Goal: Information Seeking & Learning: Check status

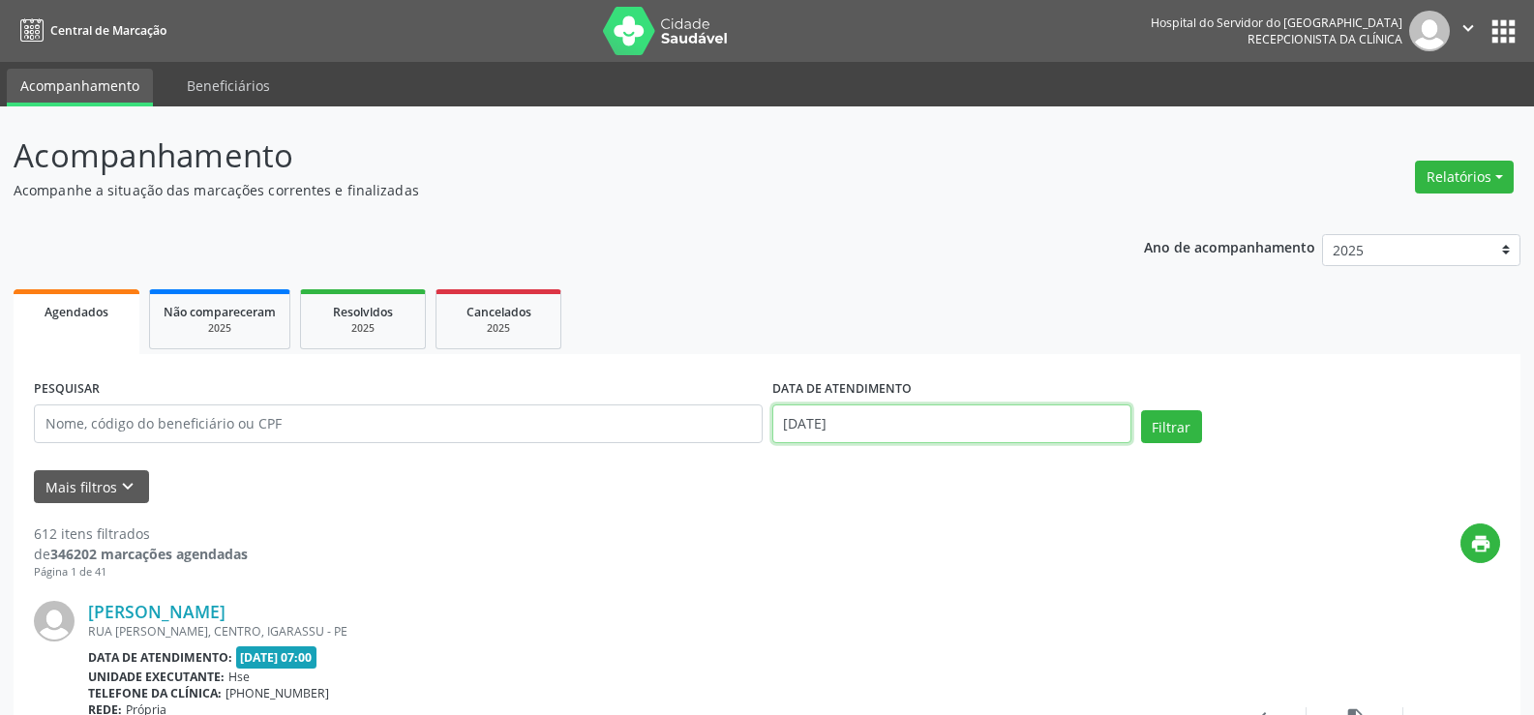
click at [892, 408] on input "[DATE]" at bounding box center [951, 424] width 359 height 39
click at [685, 294] on ul "Agendados Não compareceram 2025 Resolvidos 2025 Cancelados 2025" at bounding box center [767, 320] width 1507 height 70
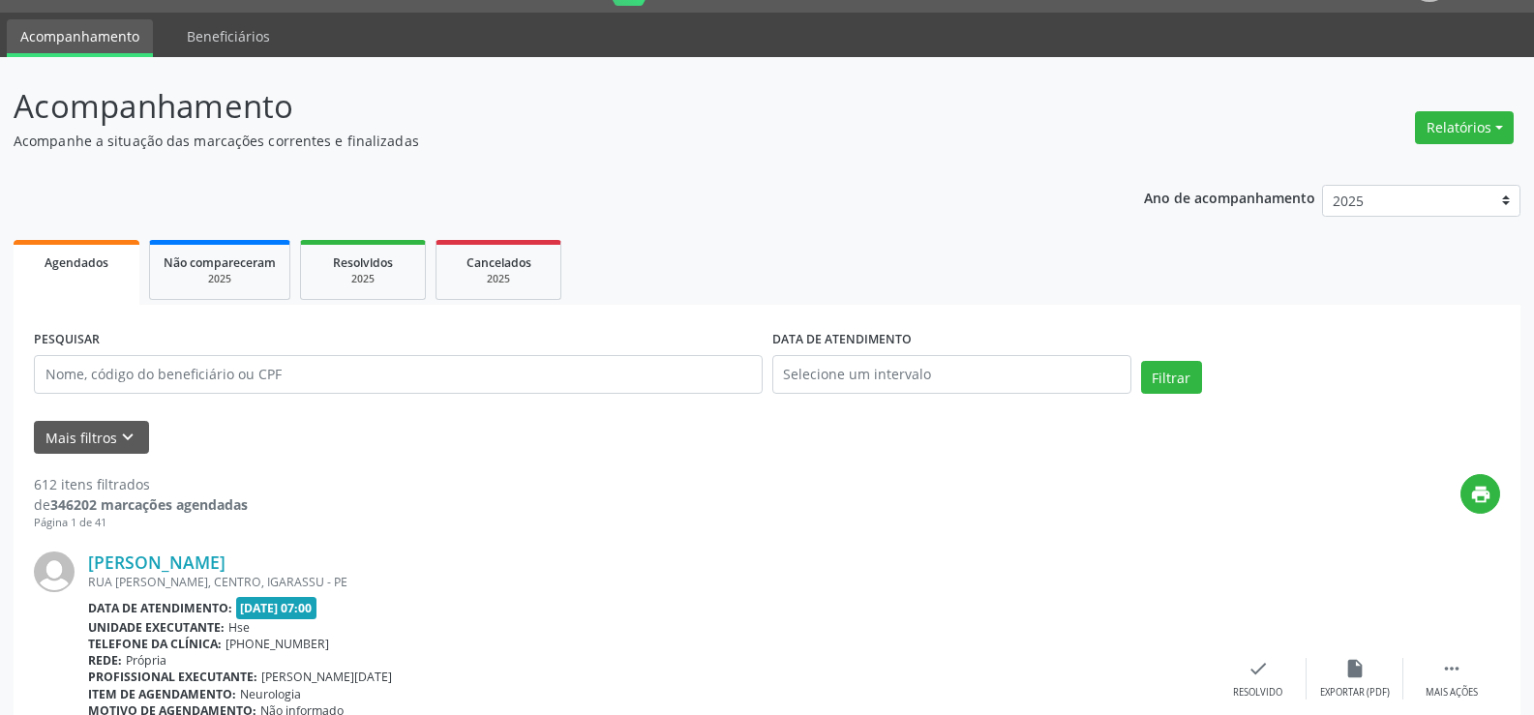
scroll to position [97, 0]
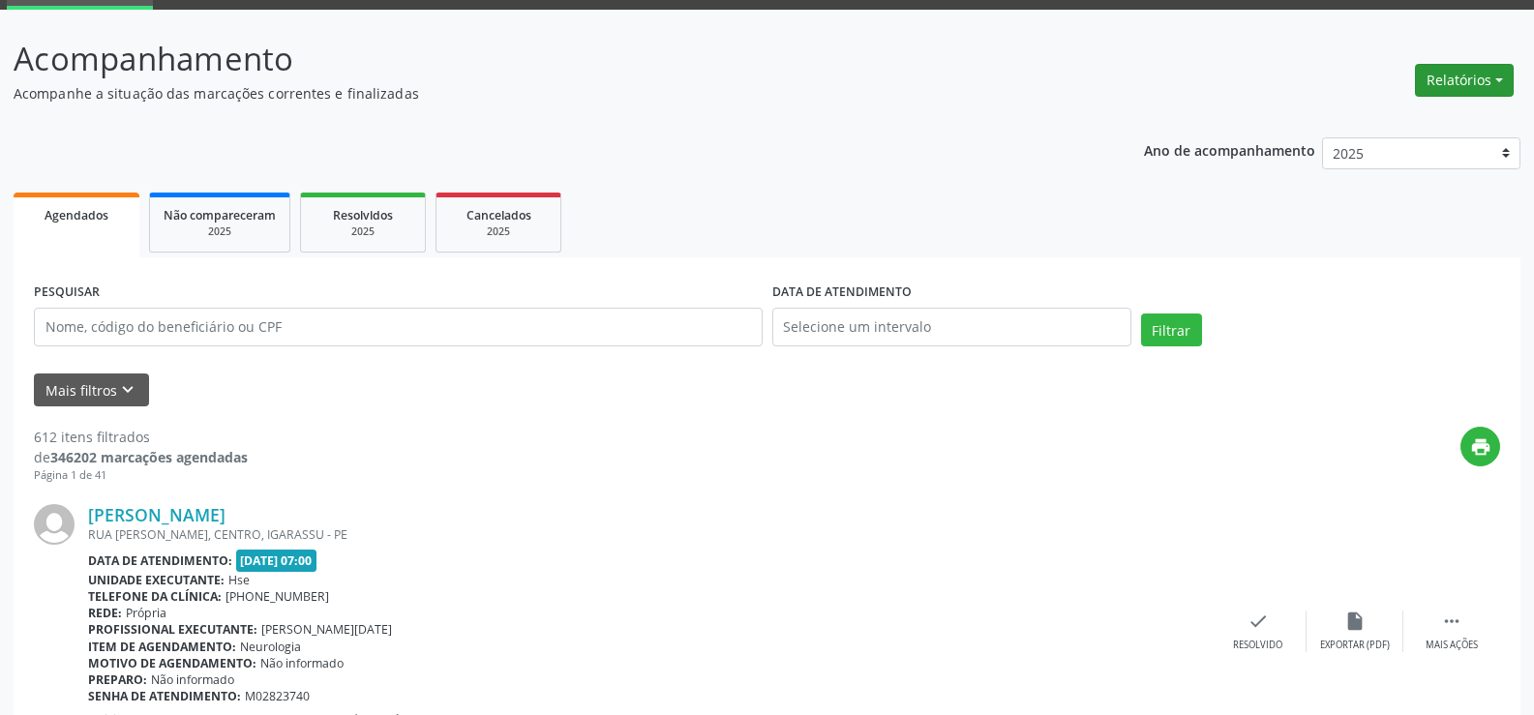
click at [1459, 81] on button "Relatórios" at bounding box center [1464, 80] width 99 height 33
click at [1395, 123] on link "Agendamentos" at bounding box center [1411, 121] width 208 height 27
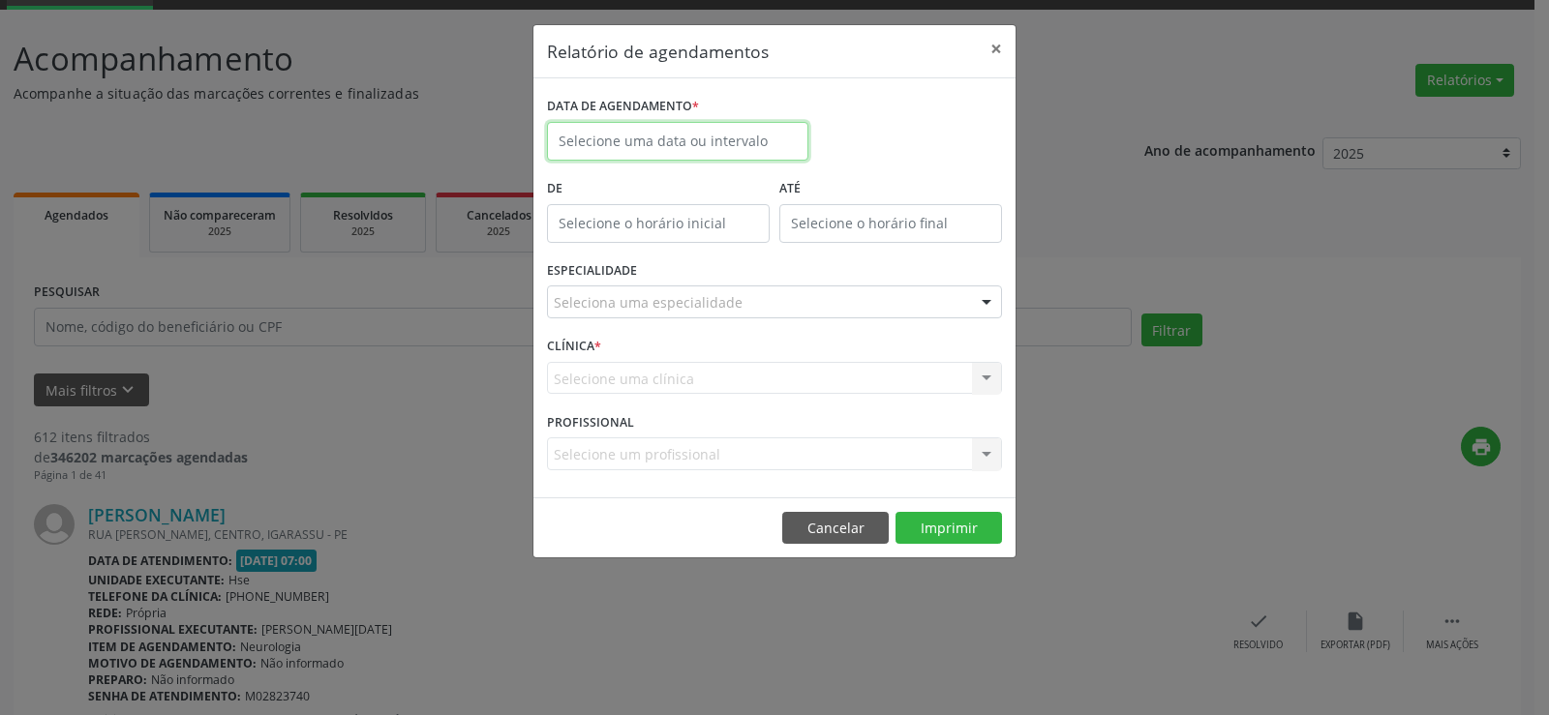
click at [677, 151] on input "text" at bounding box center [677, 141] width 261 height 39
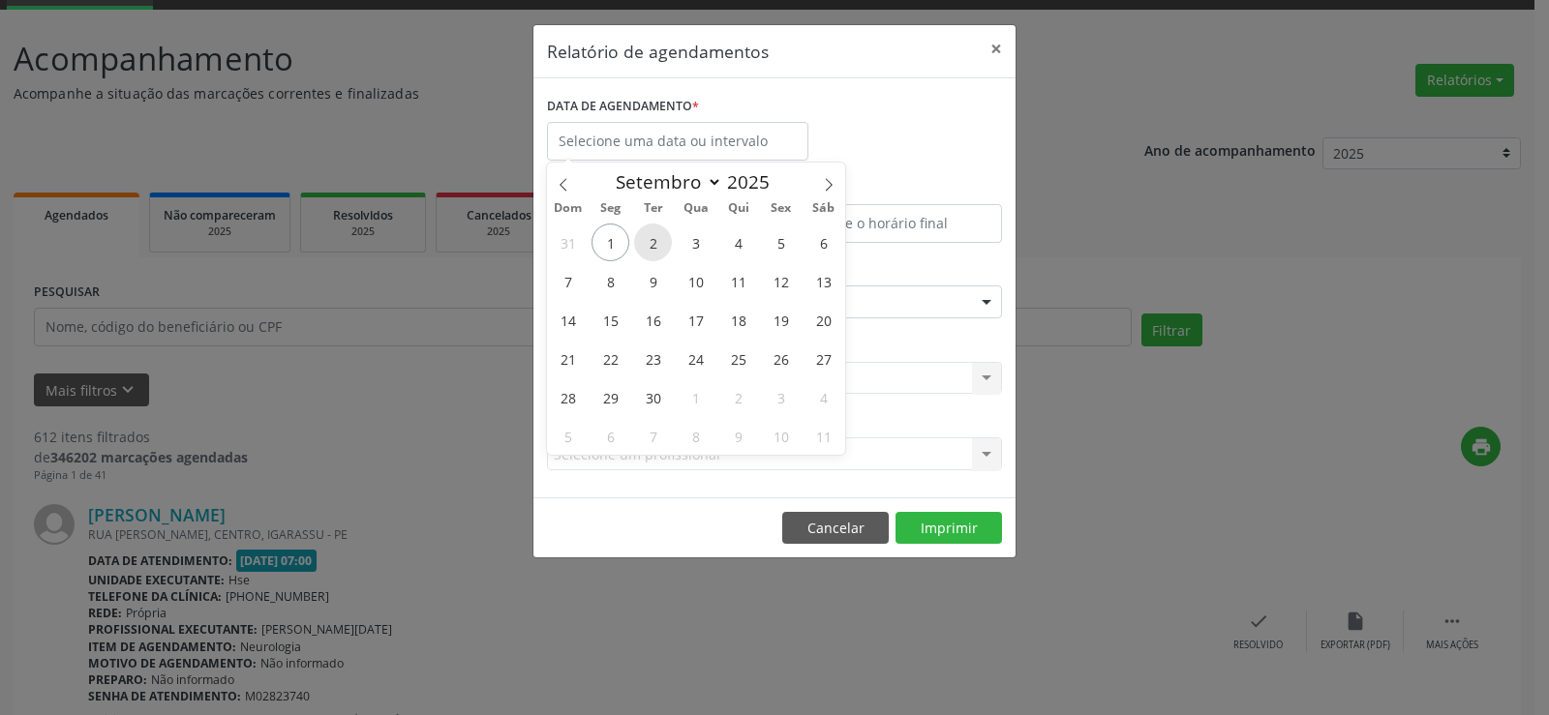
click at [658, 242] on span "2" at bounding box center [653, 243] width 38 height 38
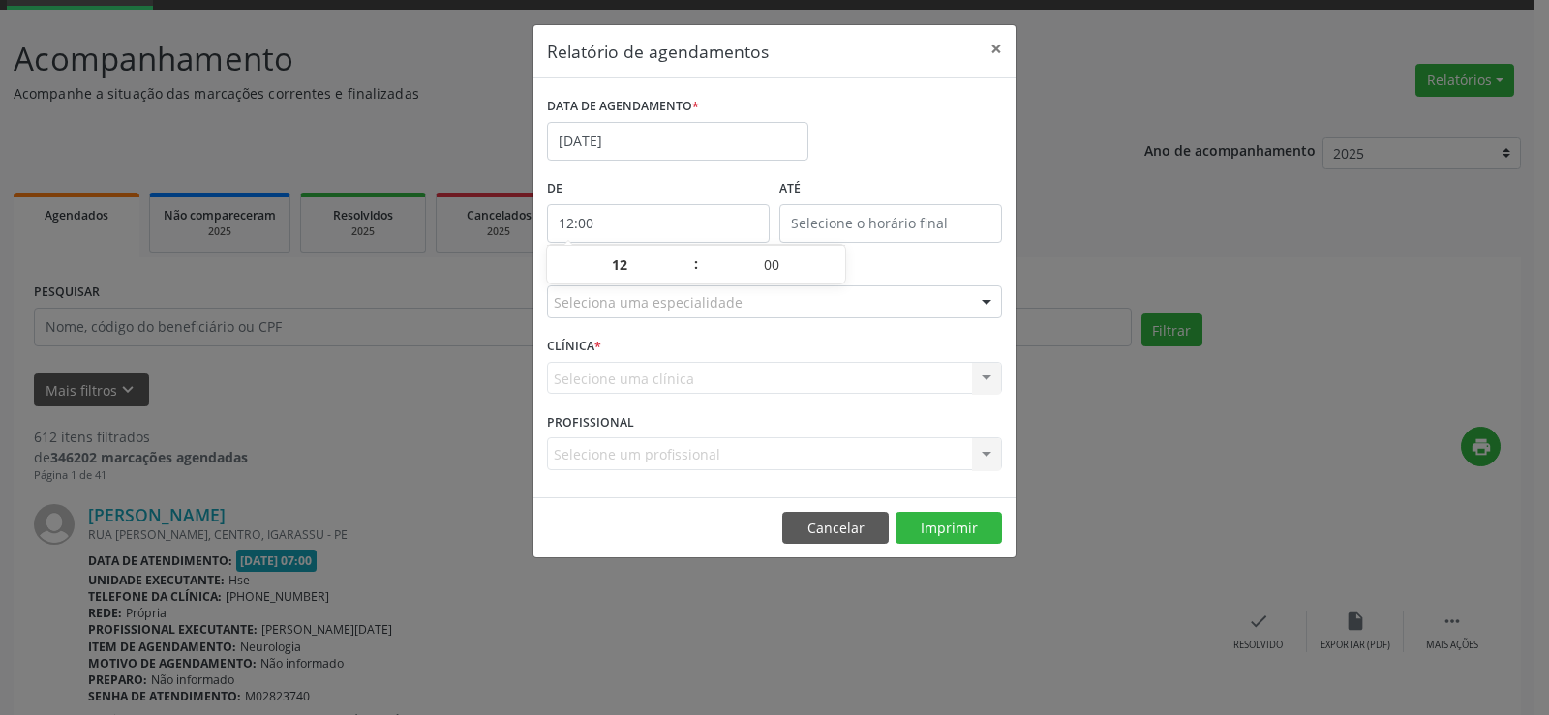
click at [691, 227] on input "12:00" at bounding box center [658, 223] width 223 height 39
click at [684, 279] on span at bounding box center [687, 274] width 14 height 19
type input "11:00"
type input "11"
click at [683, 279] on span at bounding box center [687, 274] width 14 height 19
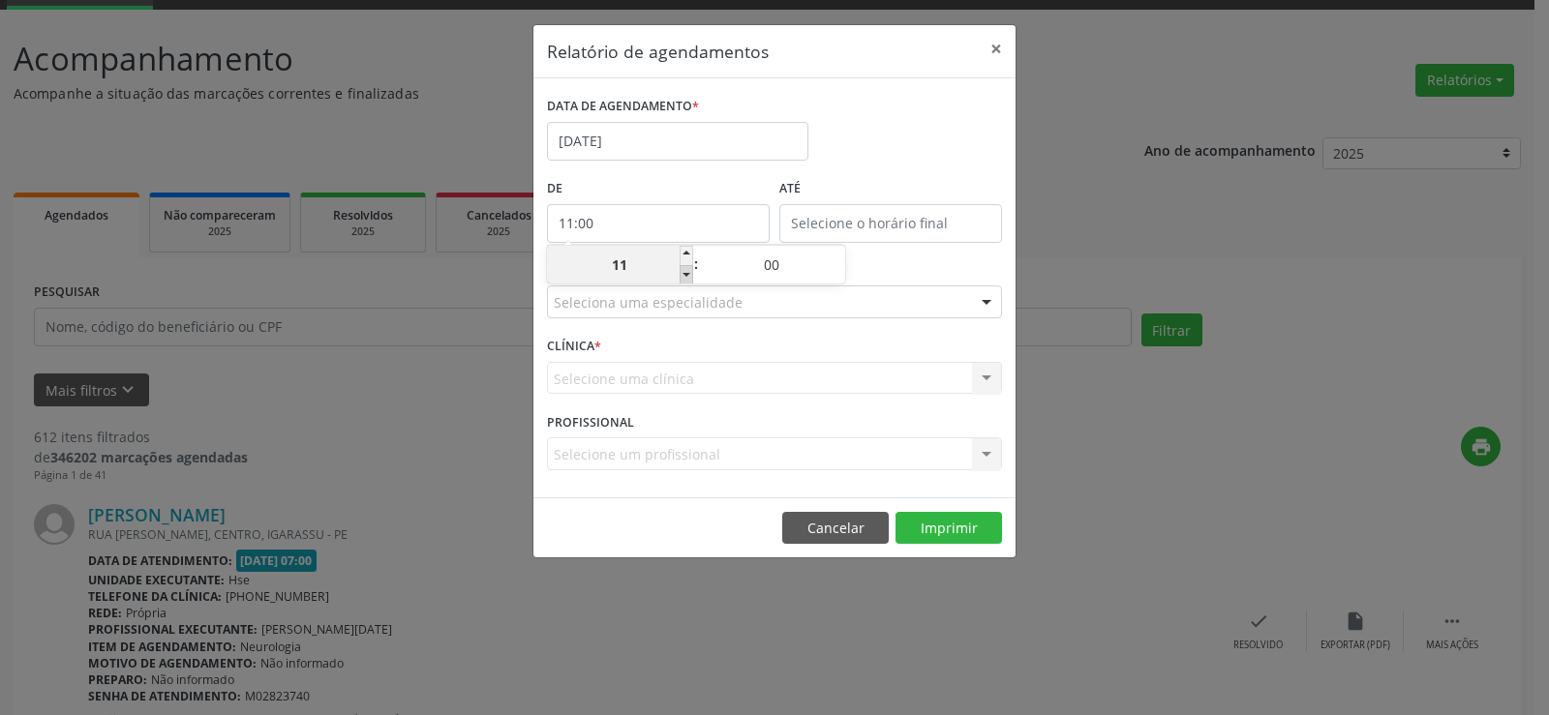
type input "10:00"
type input "10"
click at [690, 273] on span at bounding box center [687, 274] width 14 height 19
type input "09:00"
type input "09"
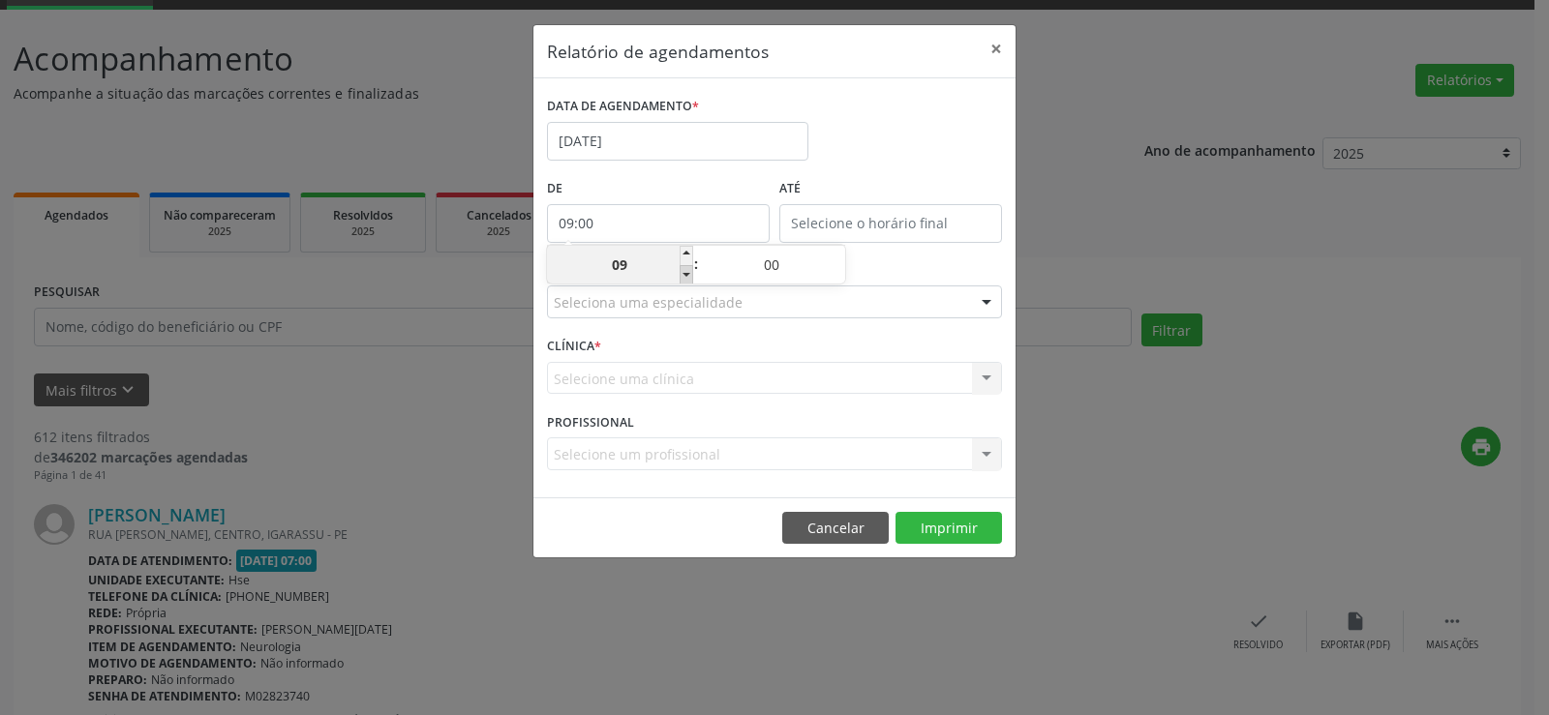
click at [689, 275] on span at bounding box center [687, 274] width 14 height 19
type input "08:00"
type input "08"
click at [689, 275] on span at bounding box center [687, 274] width 14 height 19
type input "07:00"
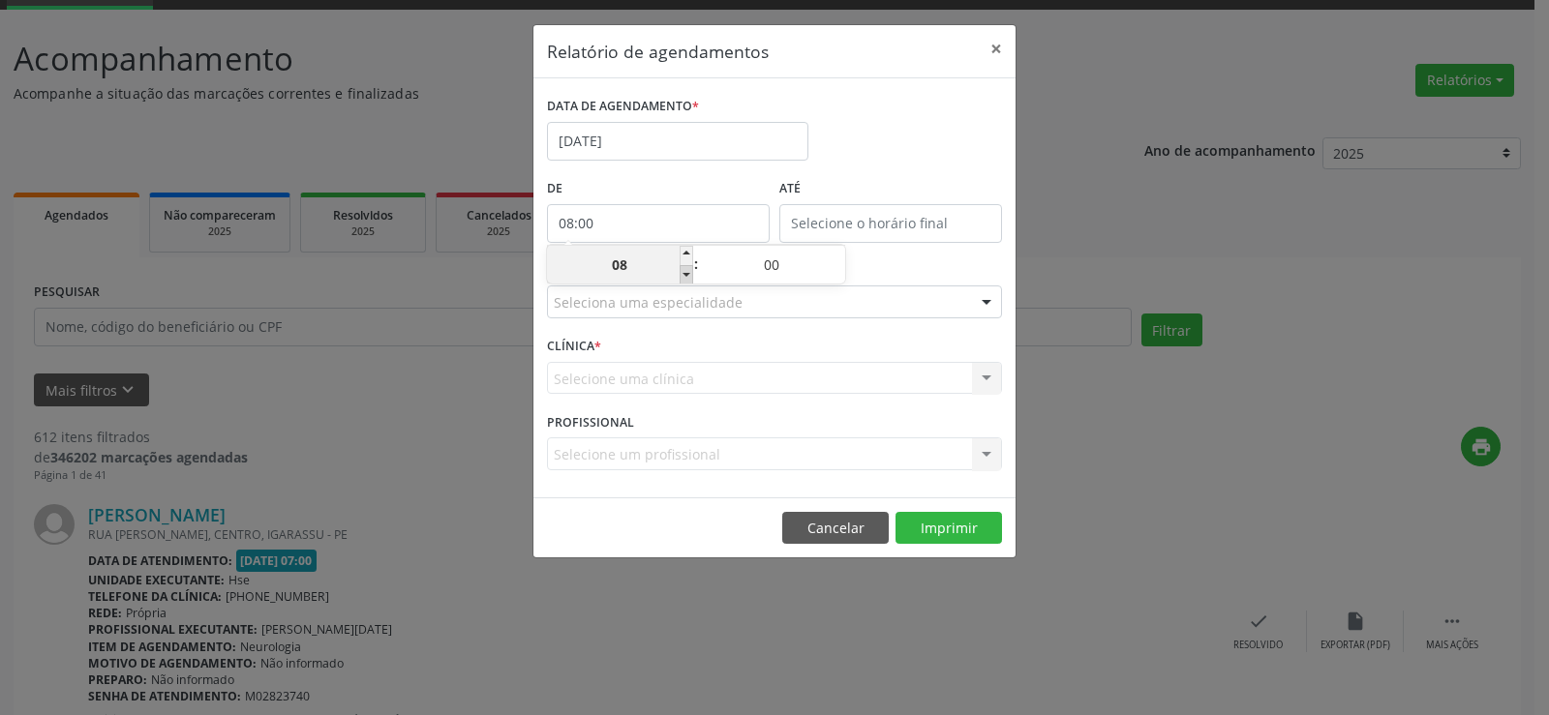
type input "07"
click at [689, 275] on span at bounding box center [687, 274] width 14 height 19
type input "06:00"
type input "06"
click at [825, 189] on label "ATÉ" at bounding box center [890, 189] width 223 height 30
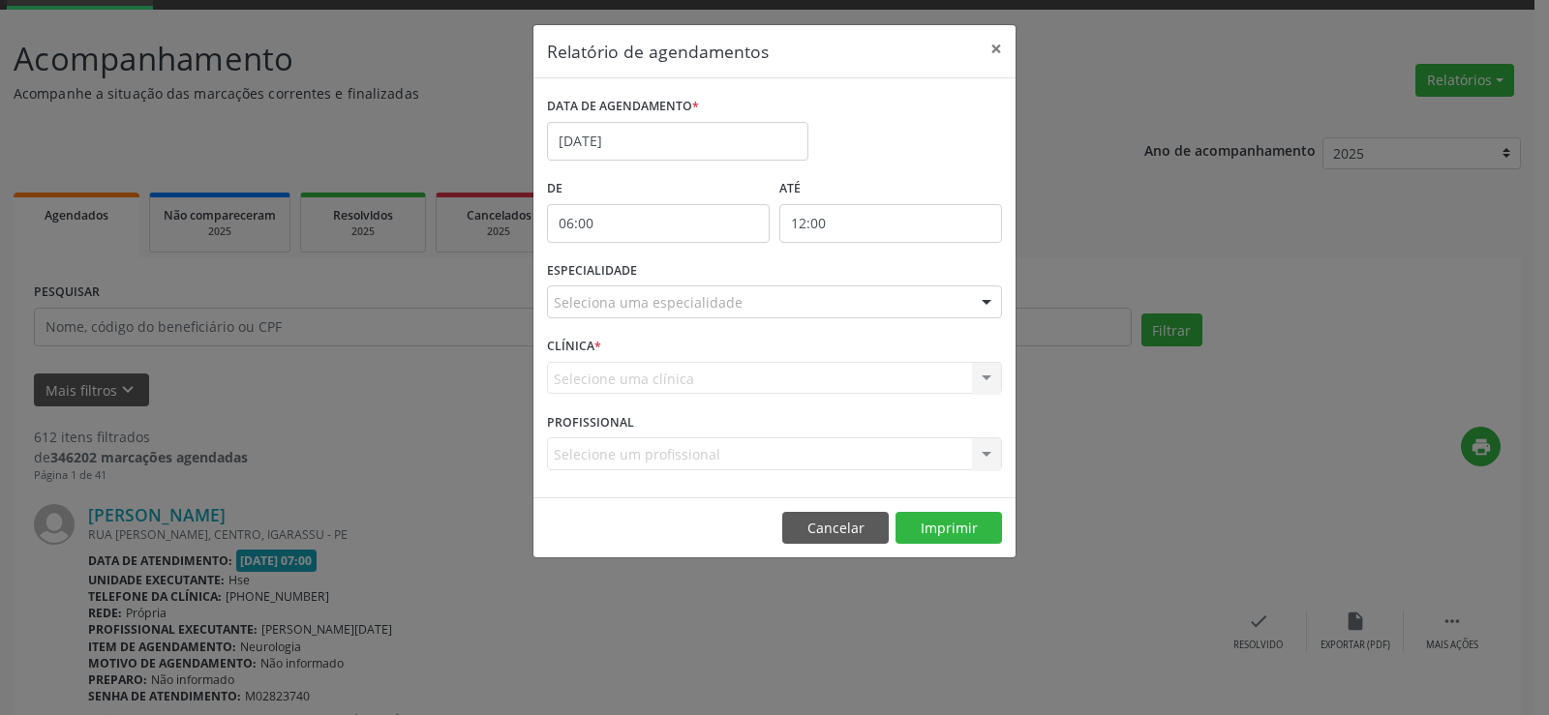
click at [982, 233] on input "12:00" at bounding box center [890, 223] width 223 height 39
click at [920, 275] on span at bounding box center [919, 274] width 14 height 19
type input "11:00"
type input "11"
click at [912, 269] on span at bounding box center [919, 274] width 14 height 19
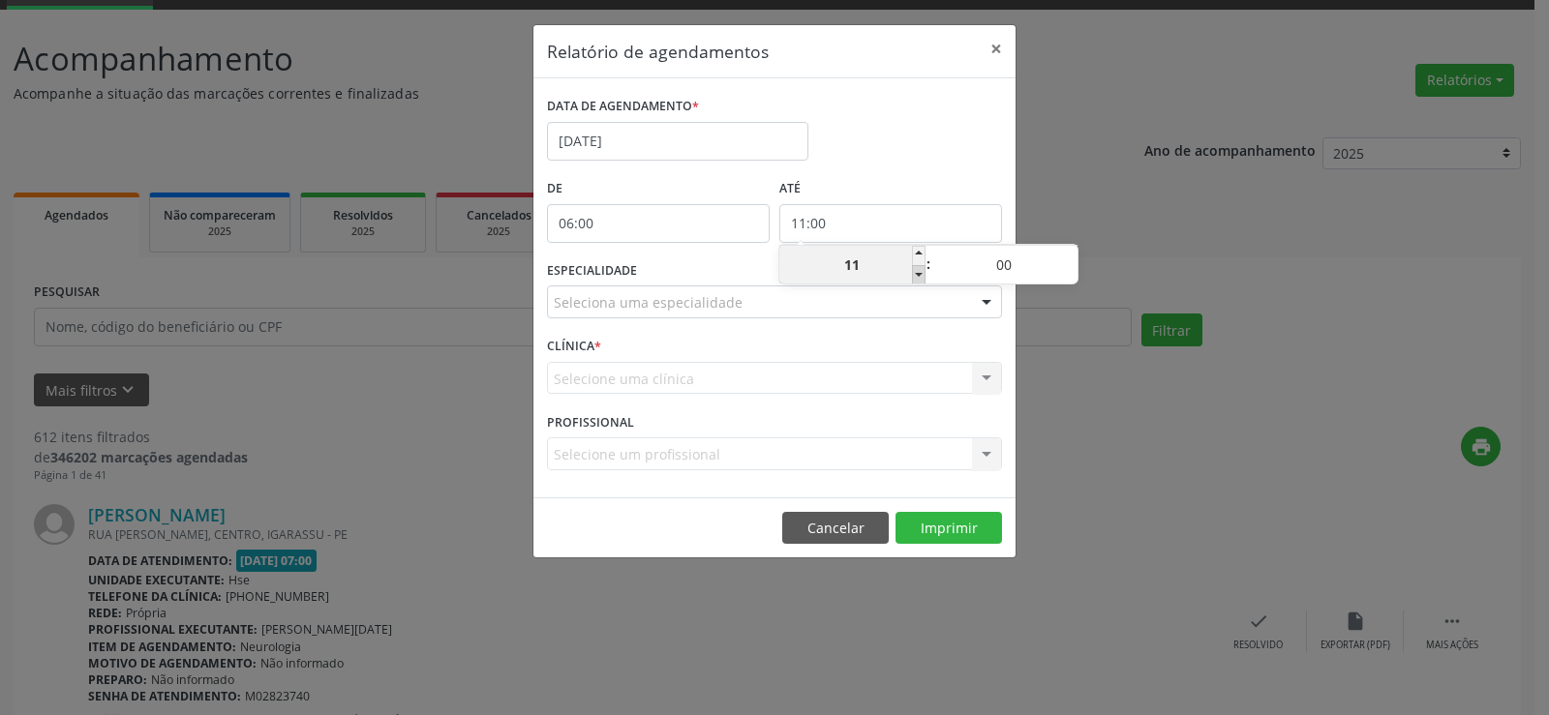
type input "10:00"
type input "10"
click at [912, 269] on span at bounding box center [919, 274] width 14 height 19
type input "09:00"
type input "09"
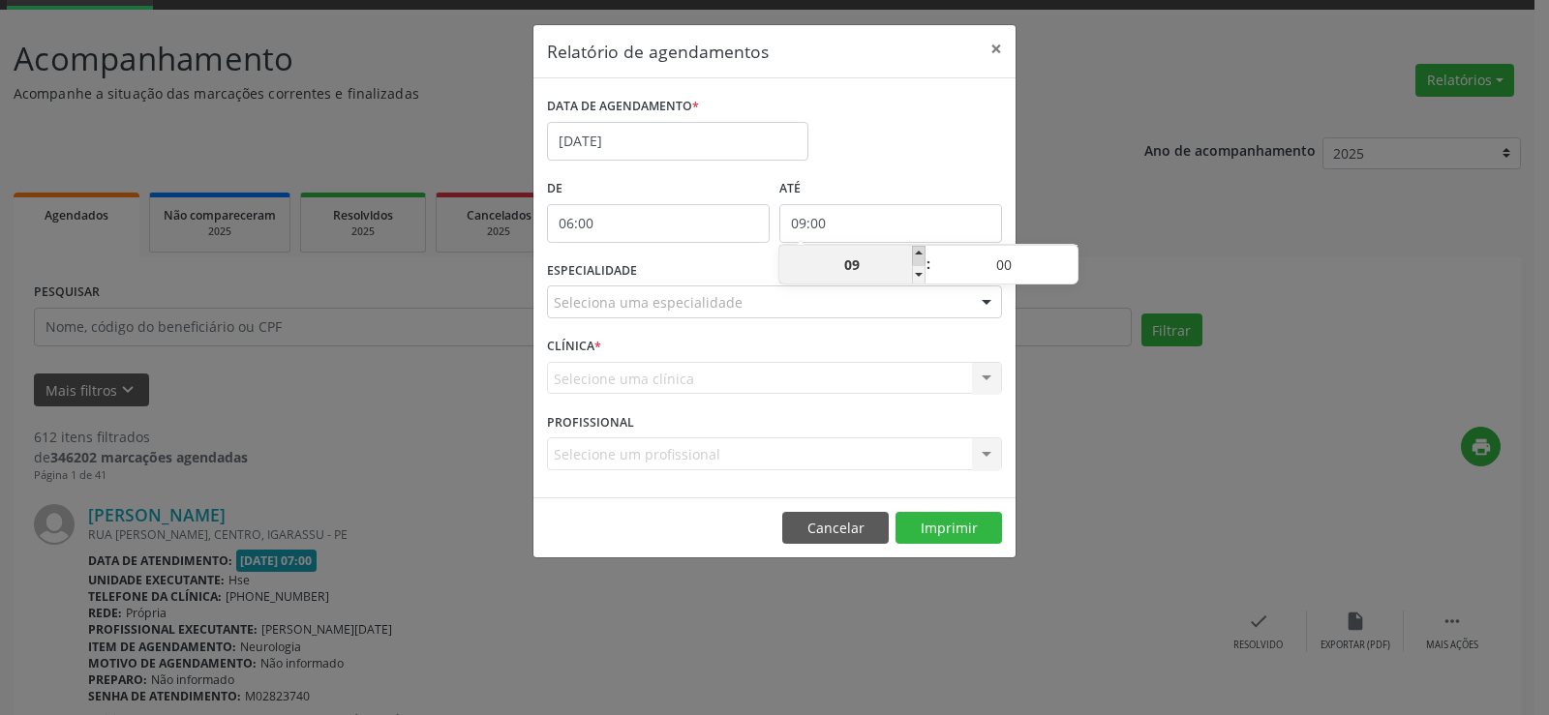
click at [922, 251] on span at bounding box center [919, 255] width 14 height 19
type input "10:00"
type input "10"
click at [1068, 271] on span at bounding box center [1071, 274] width 14 height 19
type input "09:55"
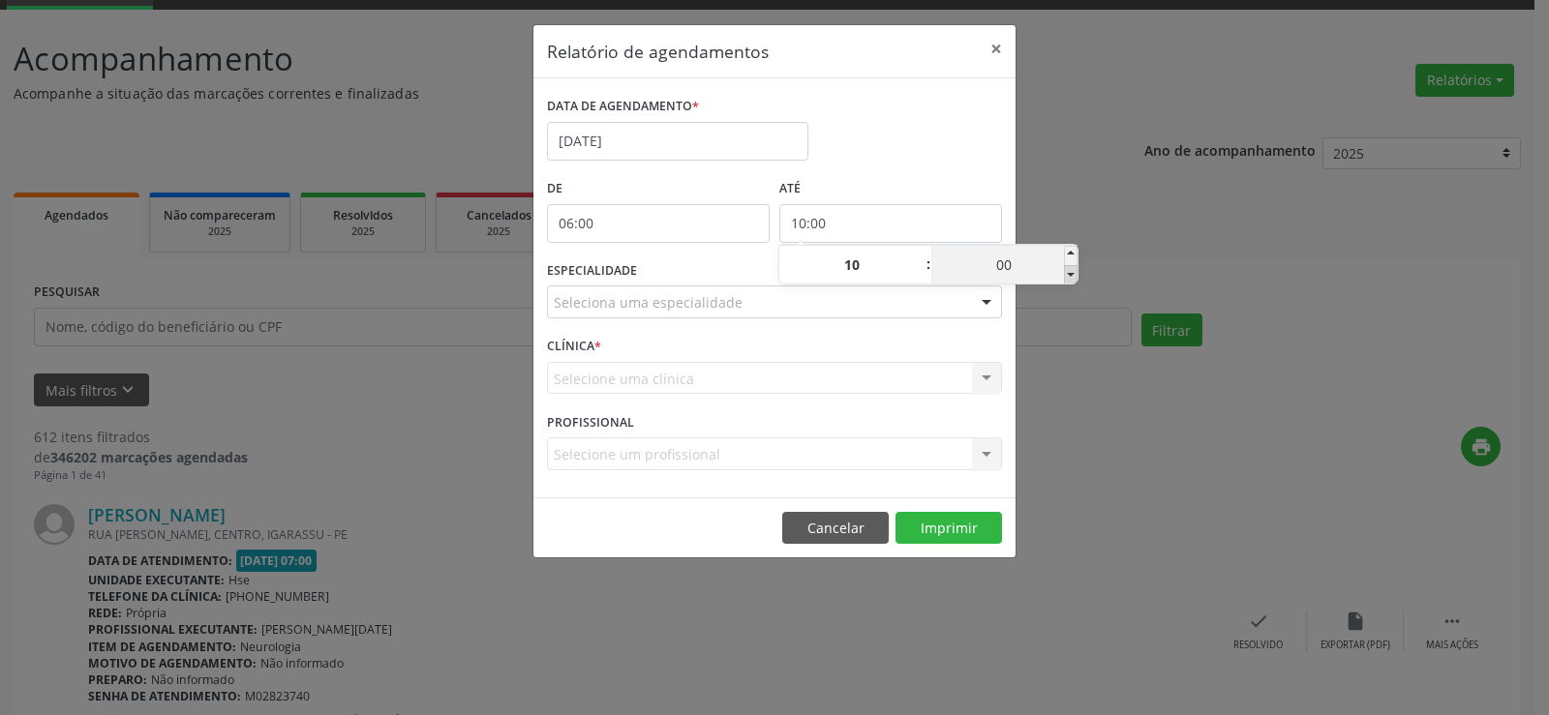
type input "09"
type input "55"
click at [916, 251] on span at bounding box center [919, 255] width 14 height 19
type input "10:55"
type input "10"
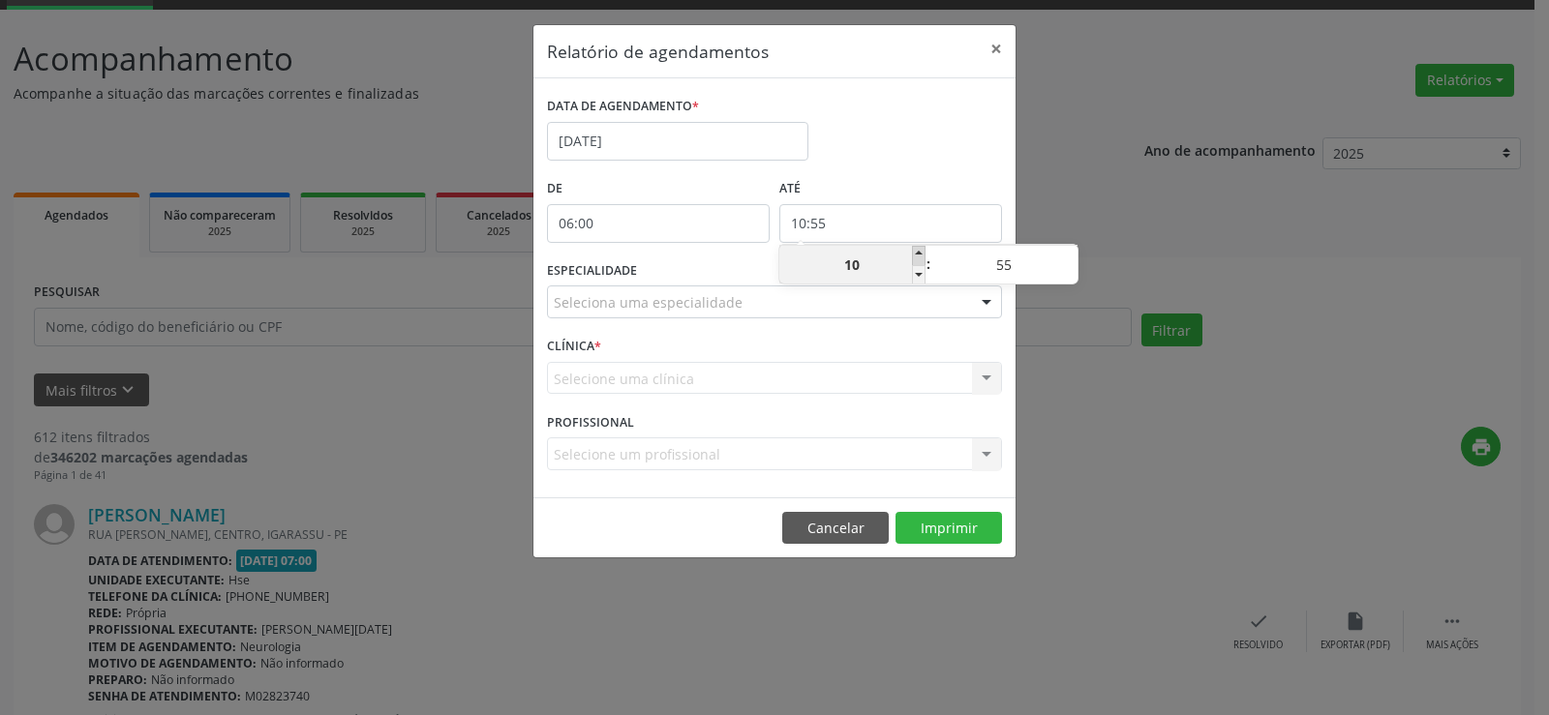
click at [917, 251] on span at bounding box center [919, 255] width 14 height 19
type input "11:55"
type input "11"
click at [918, 272] on span at bounding box center [919, 274] width 14 height 19
type input "10:55"
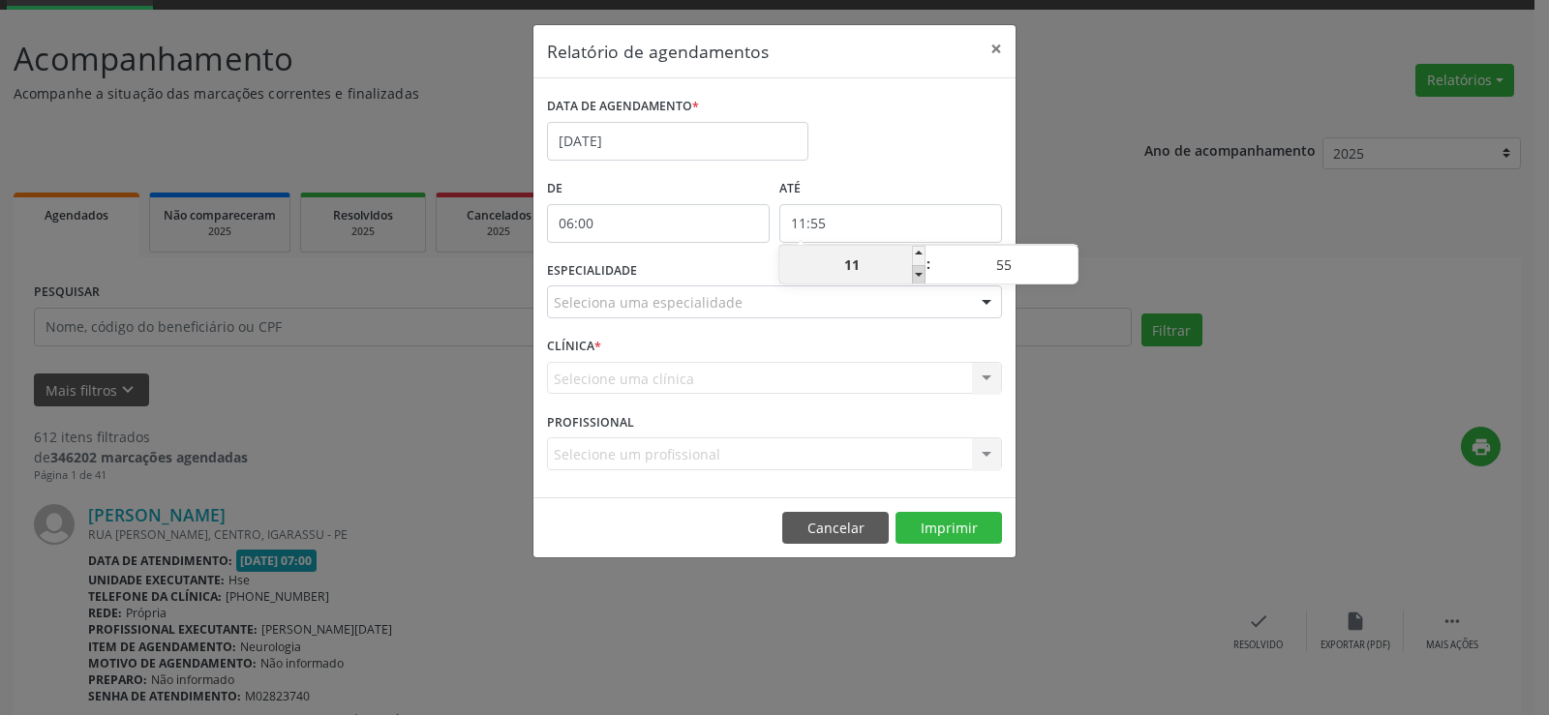
type input "10"
click at [916, 157] on div "DATA DE AGENDAMENTO * [DATE]" at bounding box center [774, 133] width 465 height 82
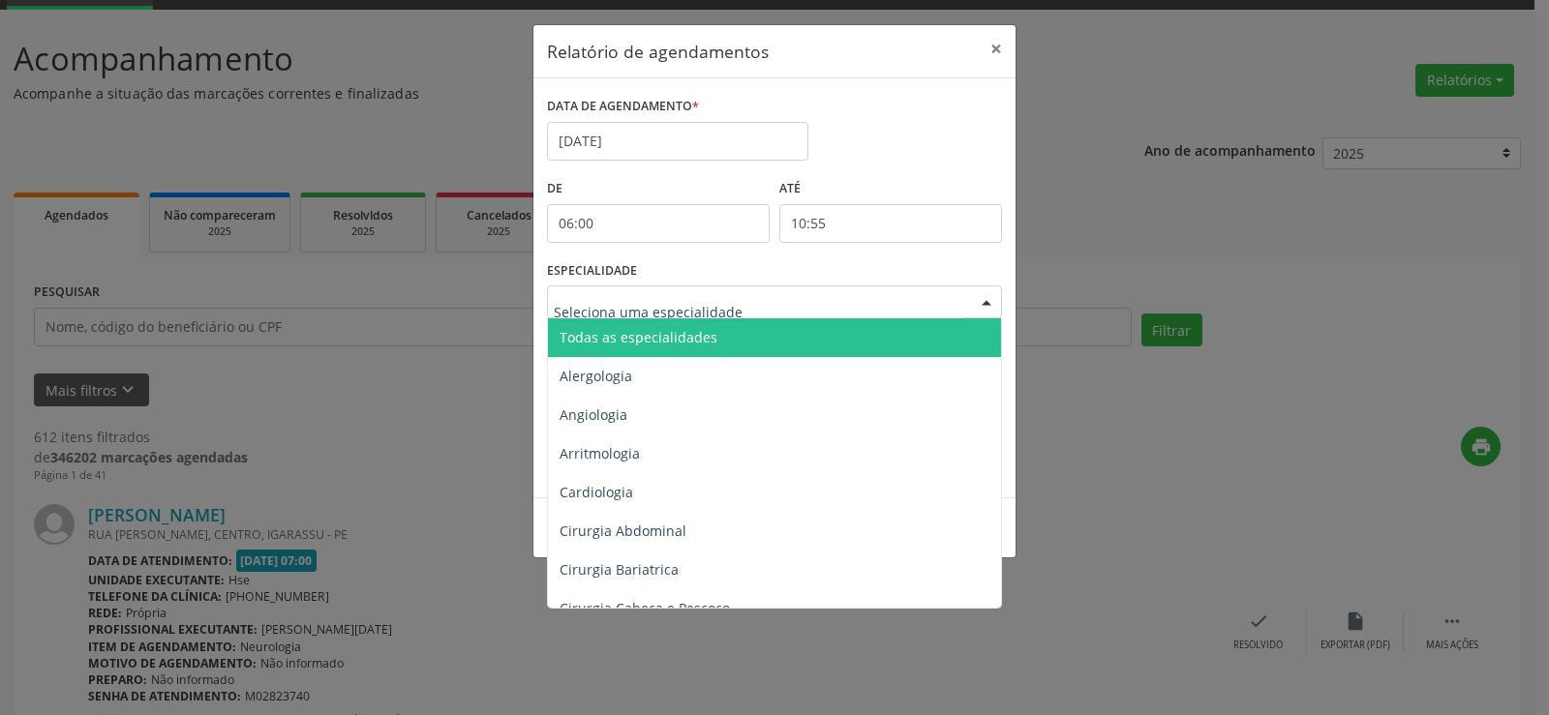
click at [946, 302] on div at bounding box center [774, 302] width 455 height 33
click at [917, 340] on span "Todas as especialidades" at bounding box center [776, 337] width 456 height 39
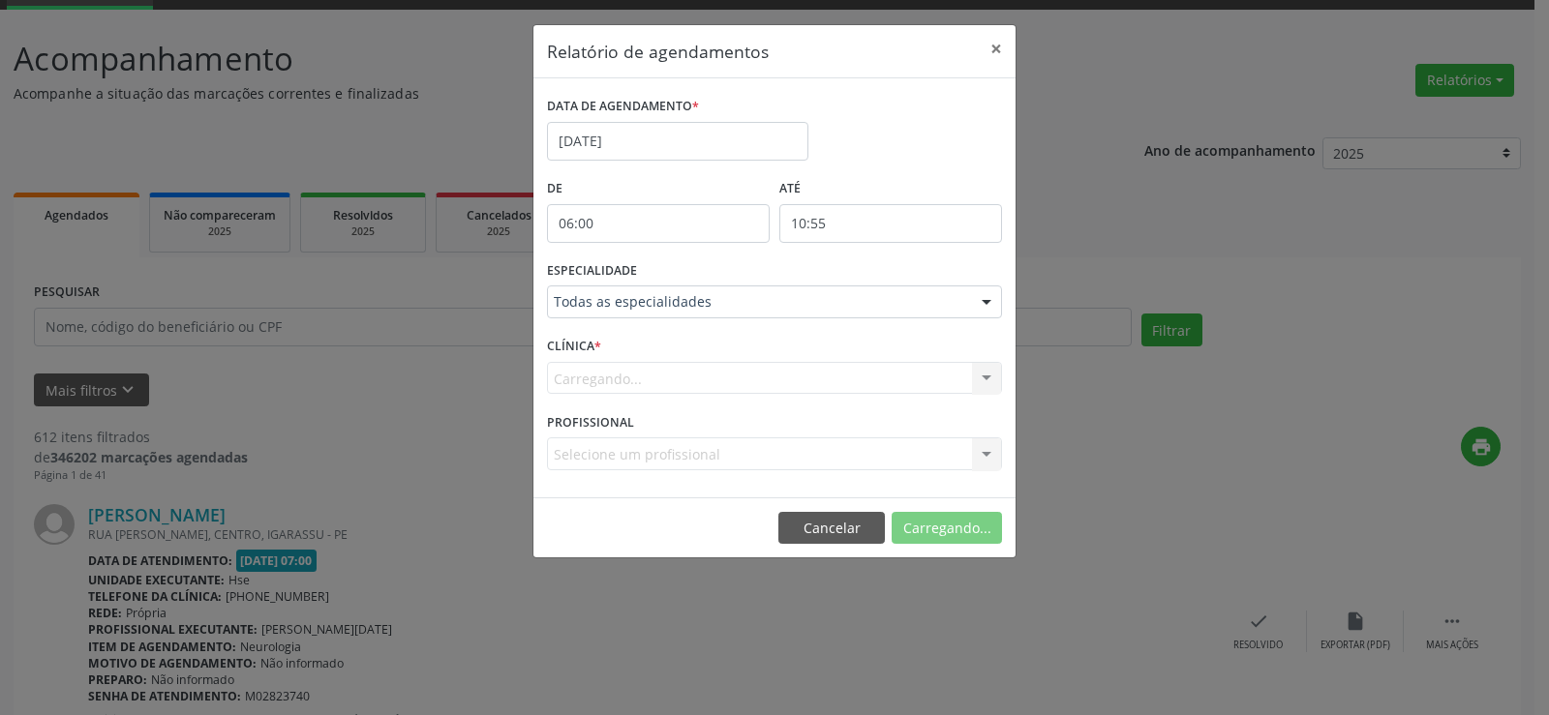
click at [866, 379] on div "Carregando... Nenhum resultado encontrado para: " " Não há nenhuma opção para s…" at bounding box center [774, 378] width 455 height 33
click at [961, 528] on button "Imprimir" at bounding box center [948, 528] width 106 height 33
click at [764, 220] on input "06:00" at bounding box center [658, 223] width 223 height 39
click at [689, 254] on span at bounding box center [687, 255] width 14 height 19
type input "07:00"
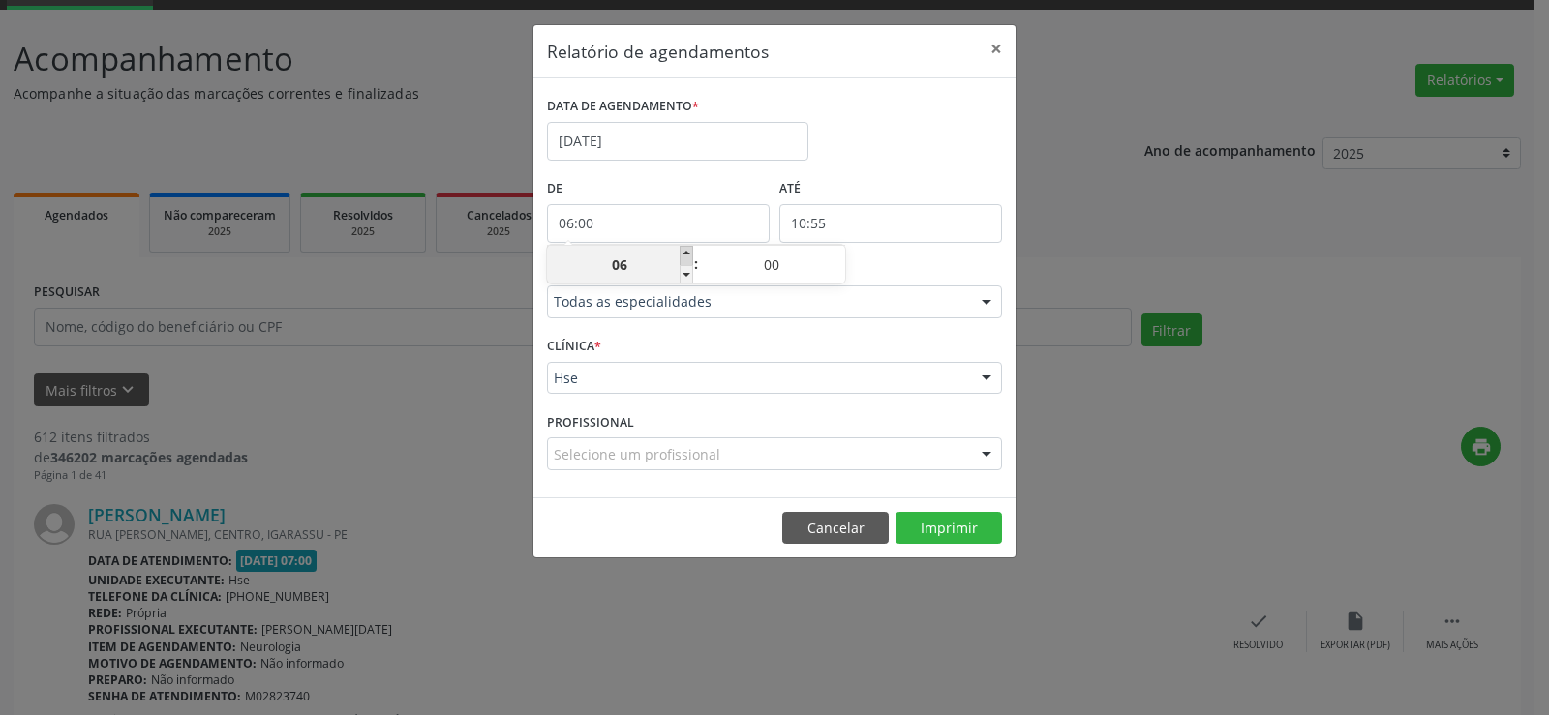
type input "07"
click at [689, 254] on span at bounding box center [687, 255] width 14 height 19
type input "08:00"
type input "08"
click at [689, 254] on span at bounding box center [687, 255] width 14 height 19
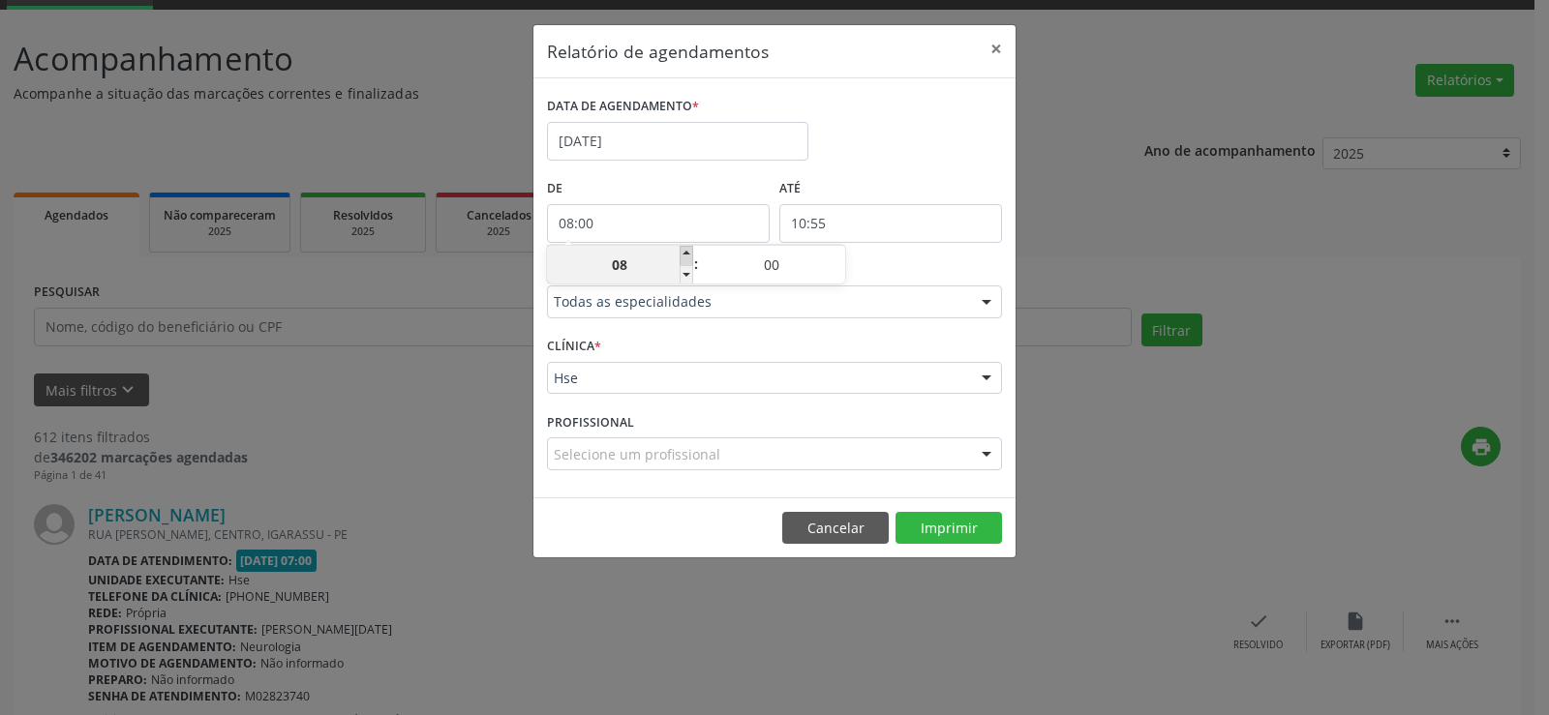
type input "09:00"
type input "09"
click at [689, 254] on span at bounding box center [687, 255] width 14 height 19
type input "10:00"
type input "10"
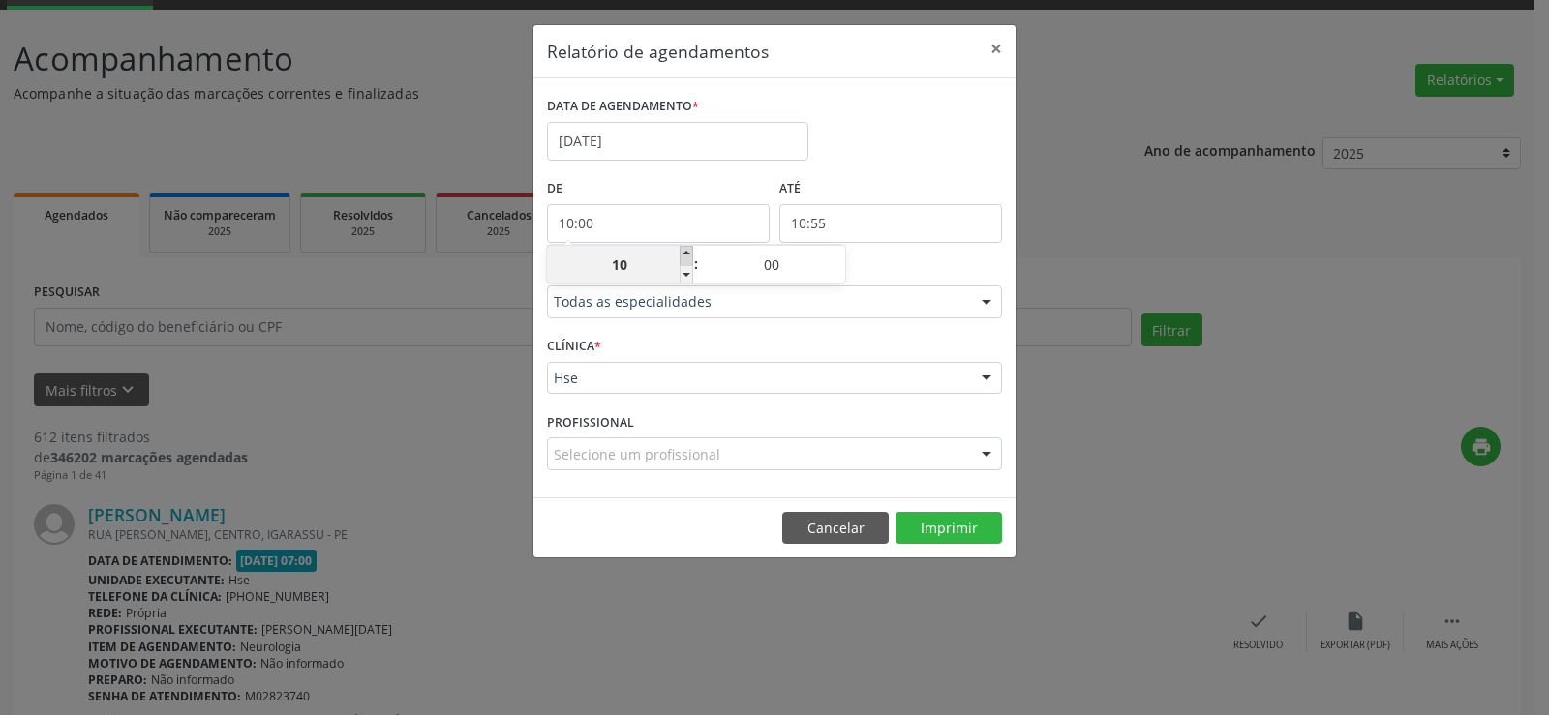
click at [686, 256] on span at bounding box center [687, 255] width 14 height 19
type input "11:00"
type input "11"
click at [836, 183] on label "ATÉ" at bounding box center [890, 189] width 223 height 30
type input "11:55"
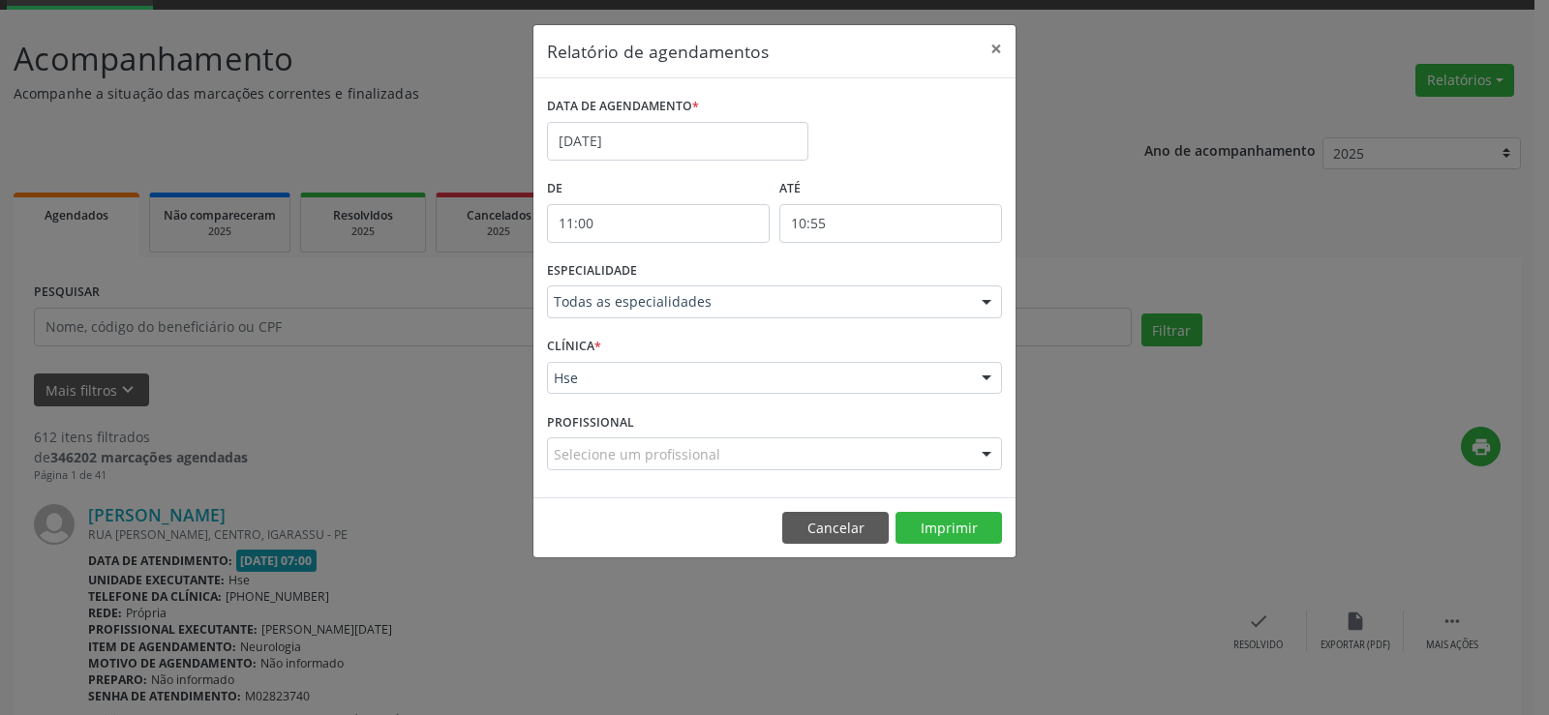
type input "11"
click at [826, 212] on input "11:55" at bounding box center [890, 223] width 223 height 39
click at [920, 254] on span at bounding box center [919, 255] width 14 height 19
type input "12:55"
type input "12"
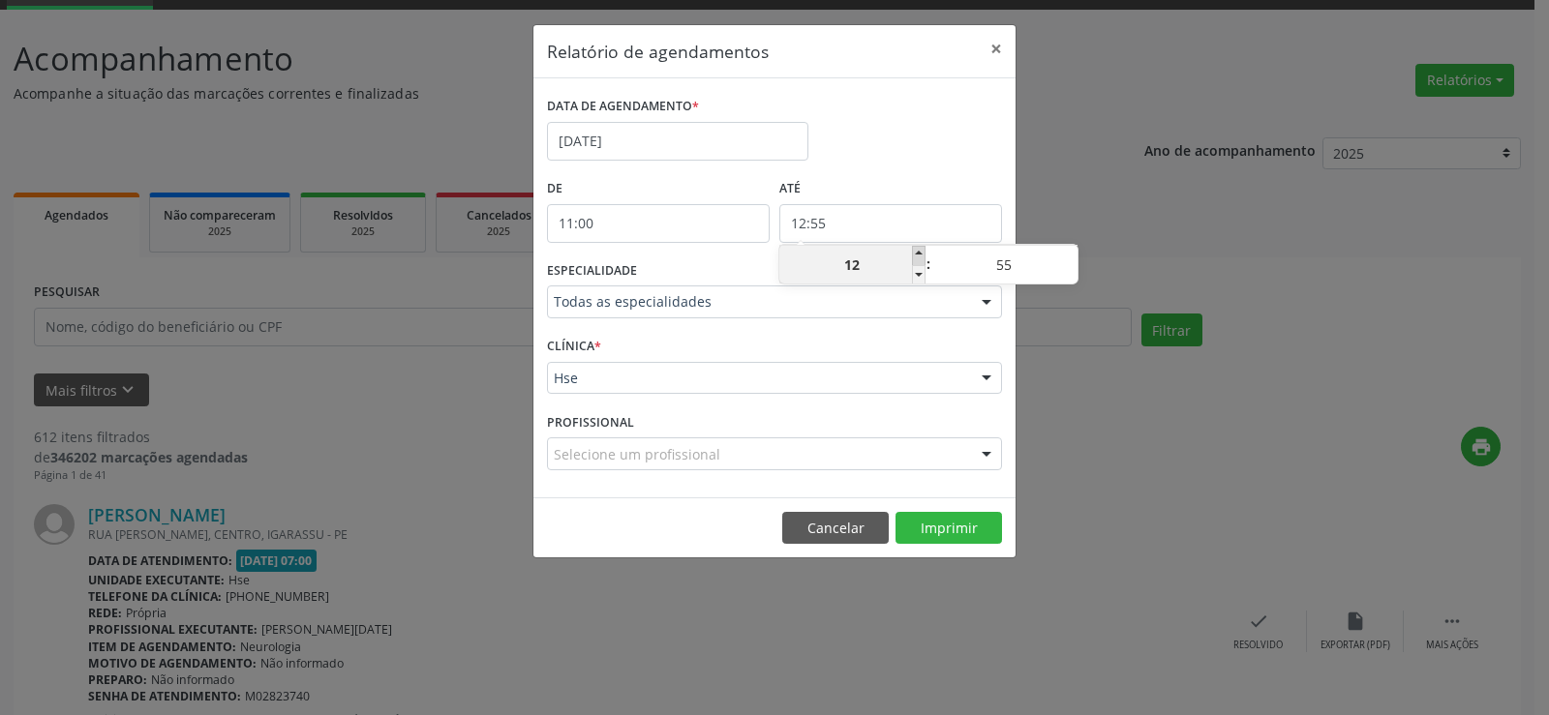
click at [920, 254] on span at bounding box center [919, 255] width 14 height 19
type input "13:55"
type input "13"
click at [920, 254] on span at bounding box center [919, 255] width 14 height 19
type input "14:55"
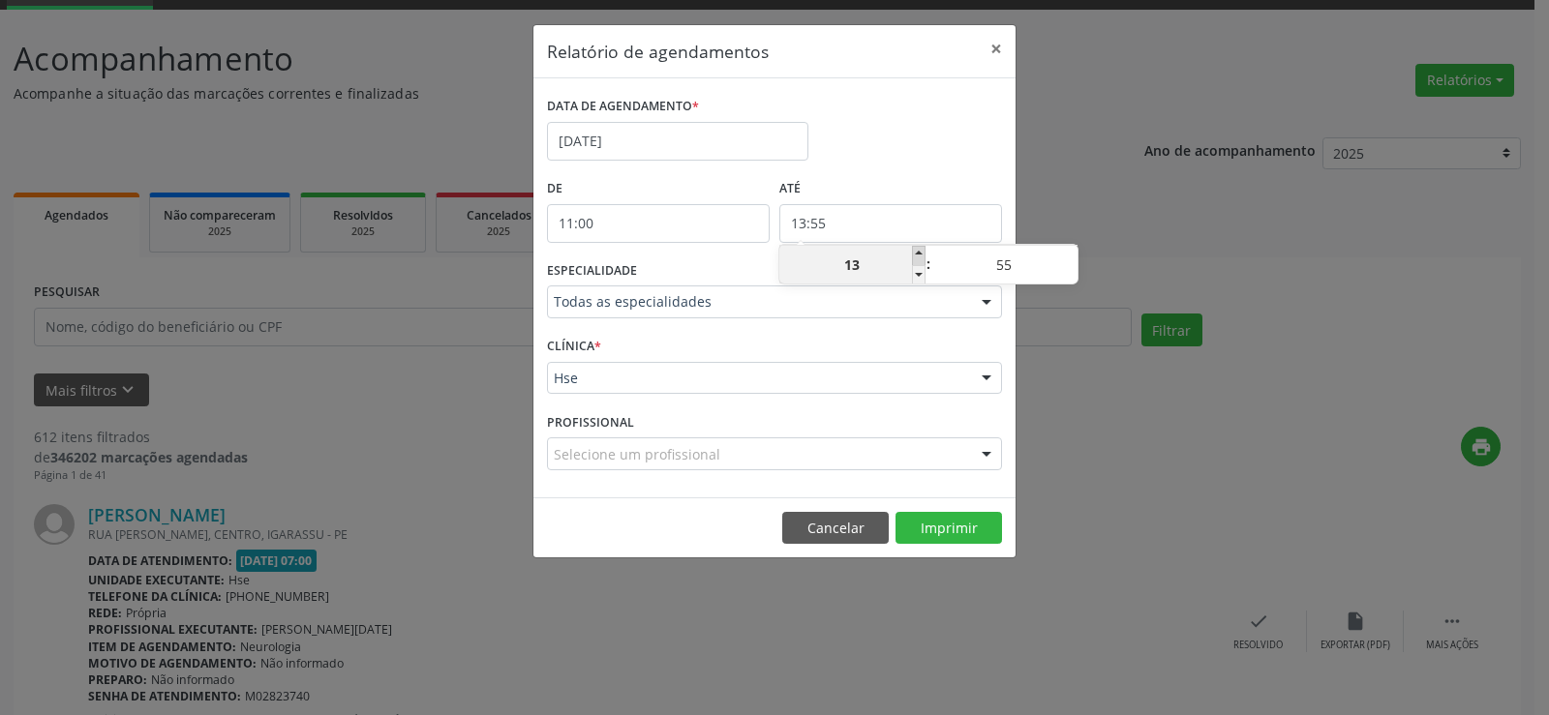
type input "14"
click at [940, 162] on div "DATA DE AGENDAMENTO * [DATE]" at bounding box center [774, 133] width 465 height 82
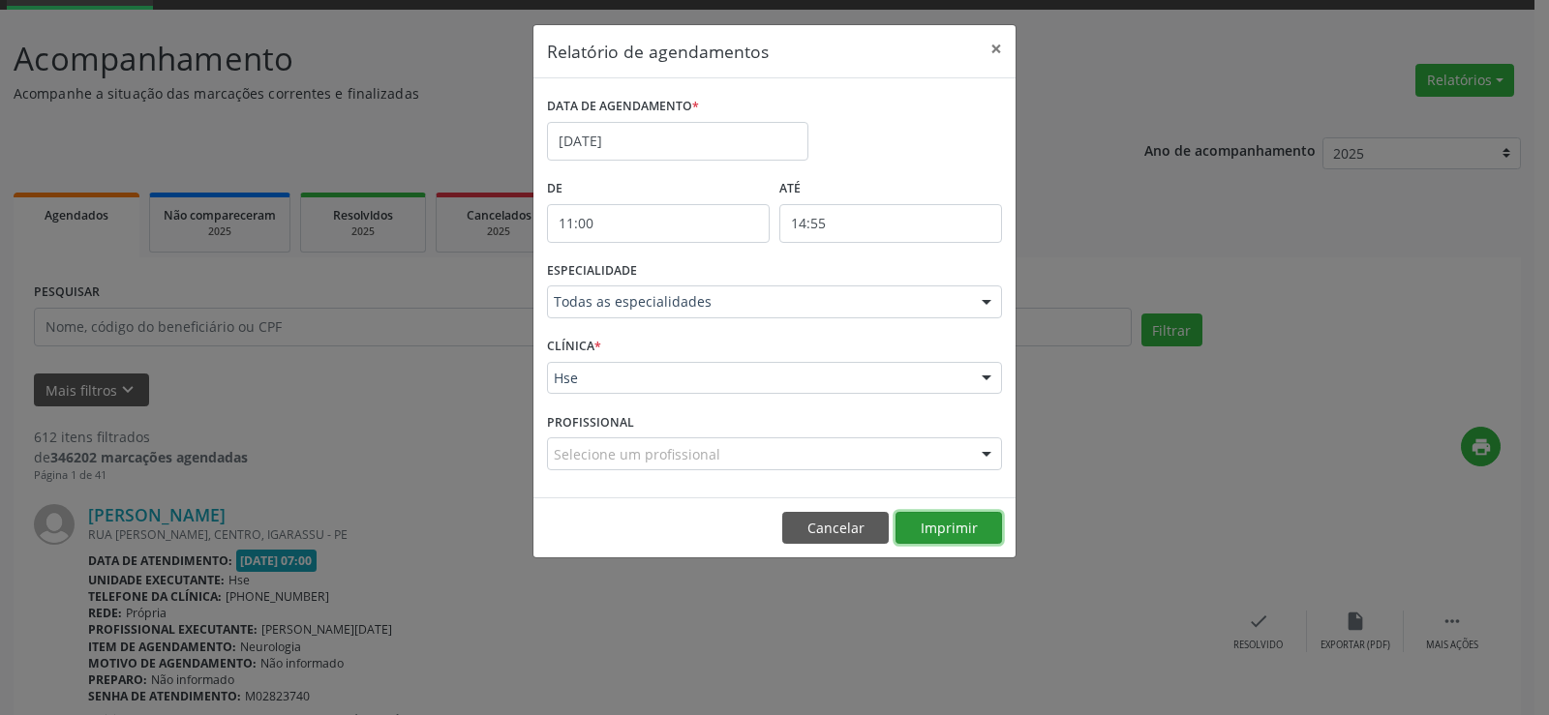
click at [954, 522] on button "Imprimir" at bounding box center [948, 528] width 106 height 33
click at [995, 51] on button "×" at bounding box center [996, 48] width 39 height 47
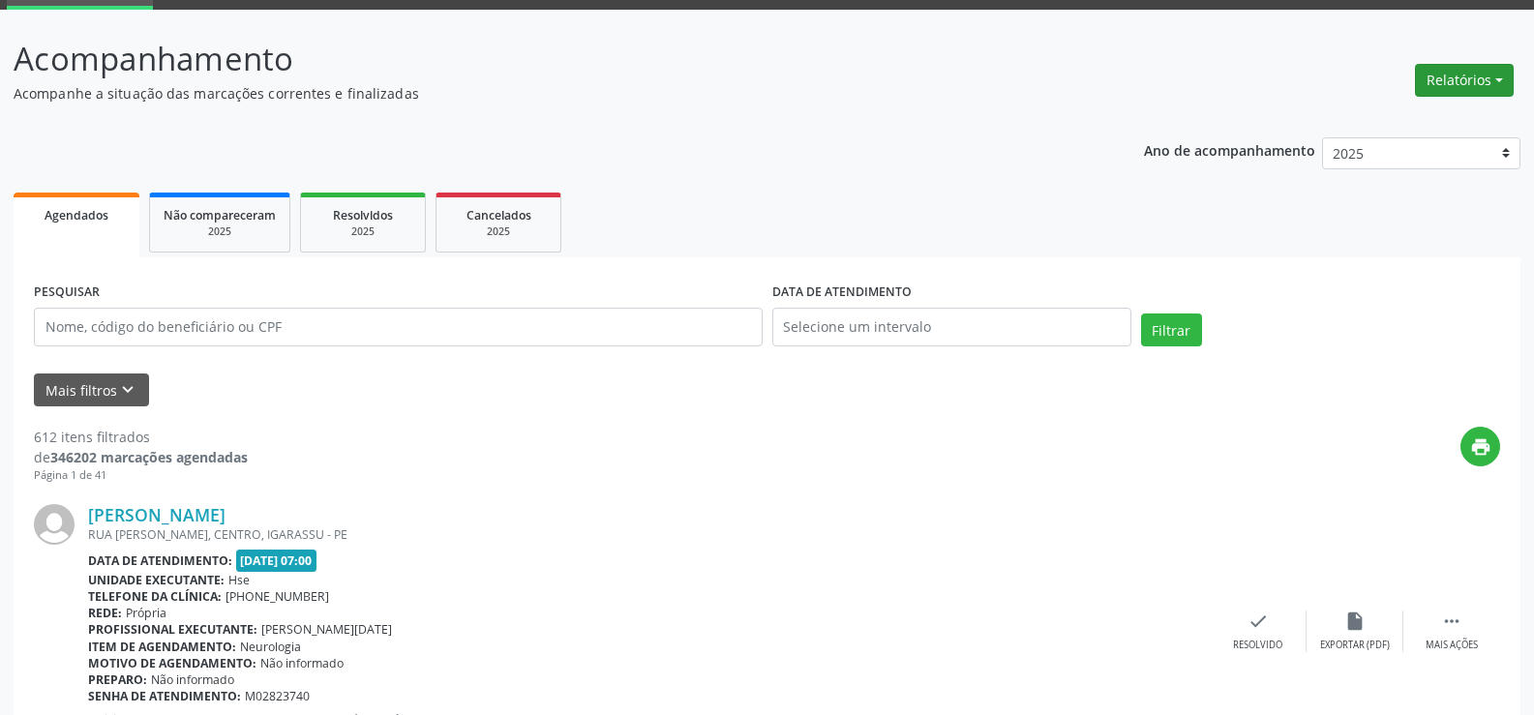
click at [1425, 92] on button "Relatórios" at bounding box center [1464, 80] width 99 height 33
click at [1435, 115] on link "Agendamentos" at bounding box center [1411, 121] width 208 height 27
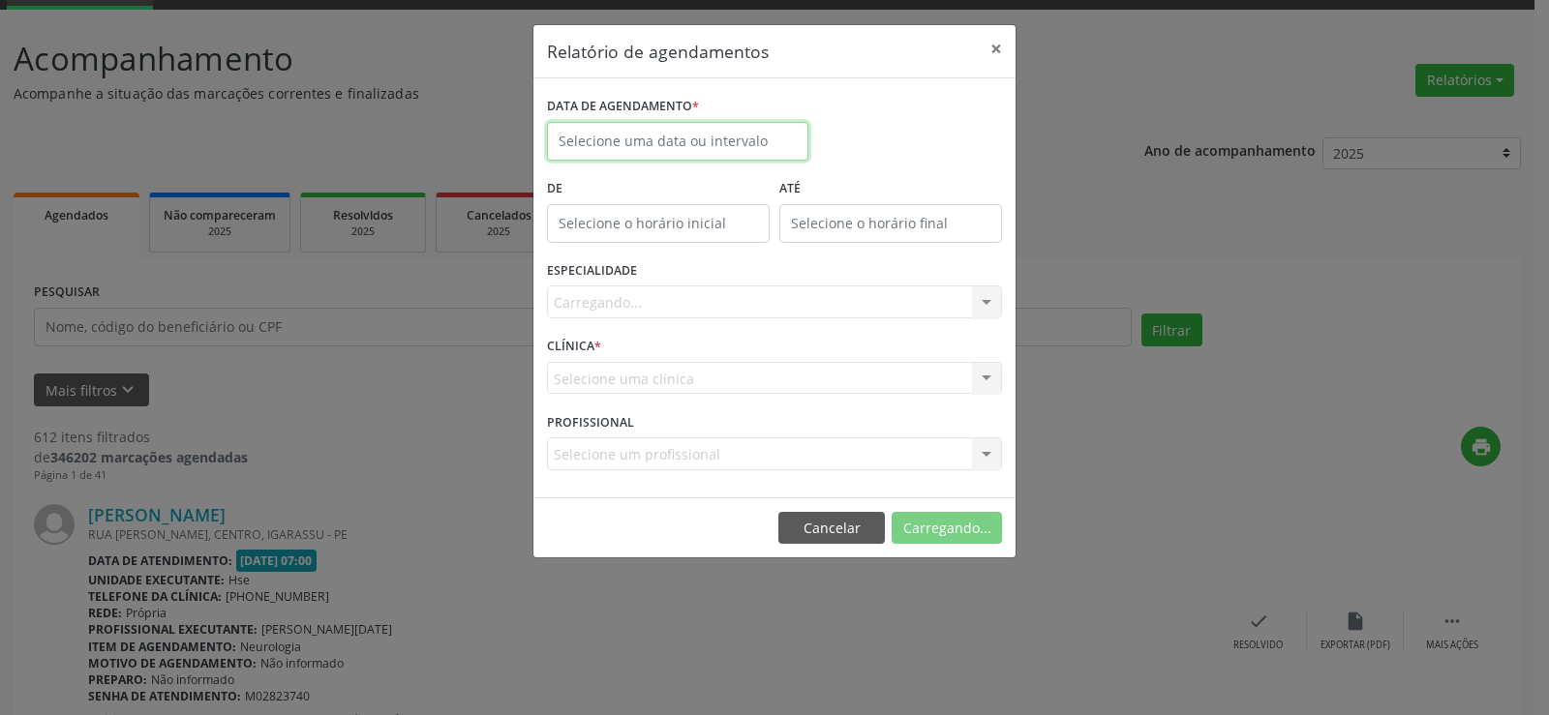
click at [685, 146] on body "Central de Marcação Hospital do Servidor do [GEOGRAPHIC_DATA] Recepcionista da …" at bounding box center [774, 260] width 1549 height 715
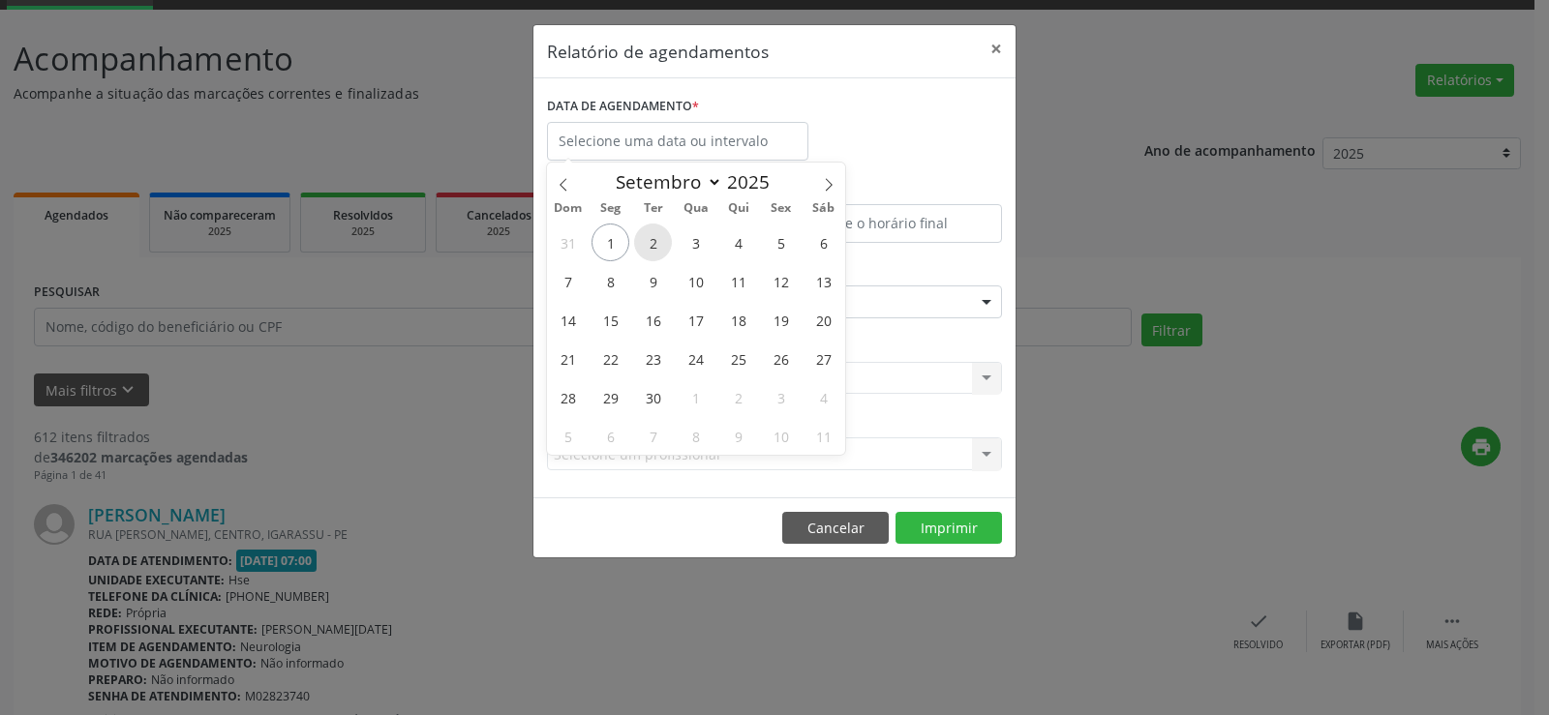
click at [654, 245] on span "2" at bounding box center [653, 243] width 38 height 38
type input "[DATE]"
click at [654, 245] on span "2" at bounding box center [653, 243] width 38 height 38
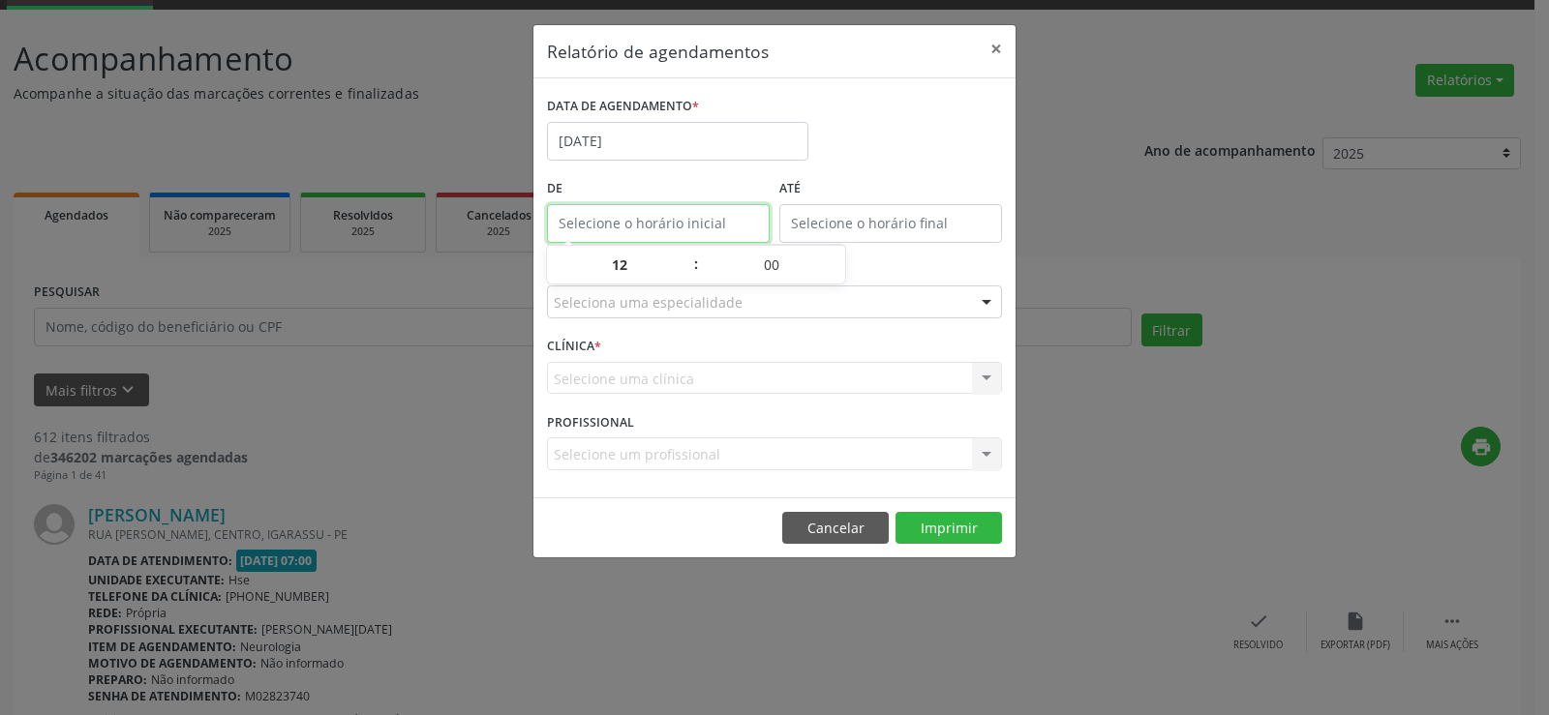
click at [677, 223] on input "text" at bounding box center [658, 223] width 223 height 39
click at [696, 258] on span ":" at bounding box center [696, 264] width 6 height 39
click at [690, 257] on span at bounding box center [687, 255] width 14 height 19
type input "13:00"
type input "13"
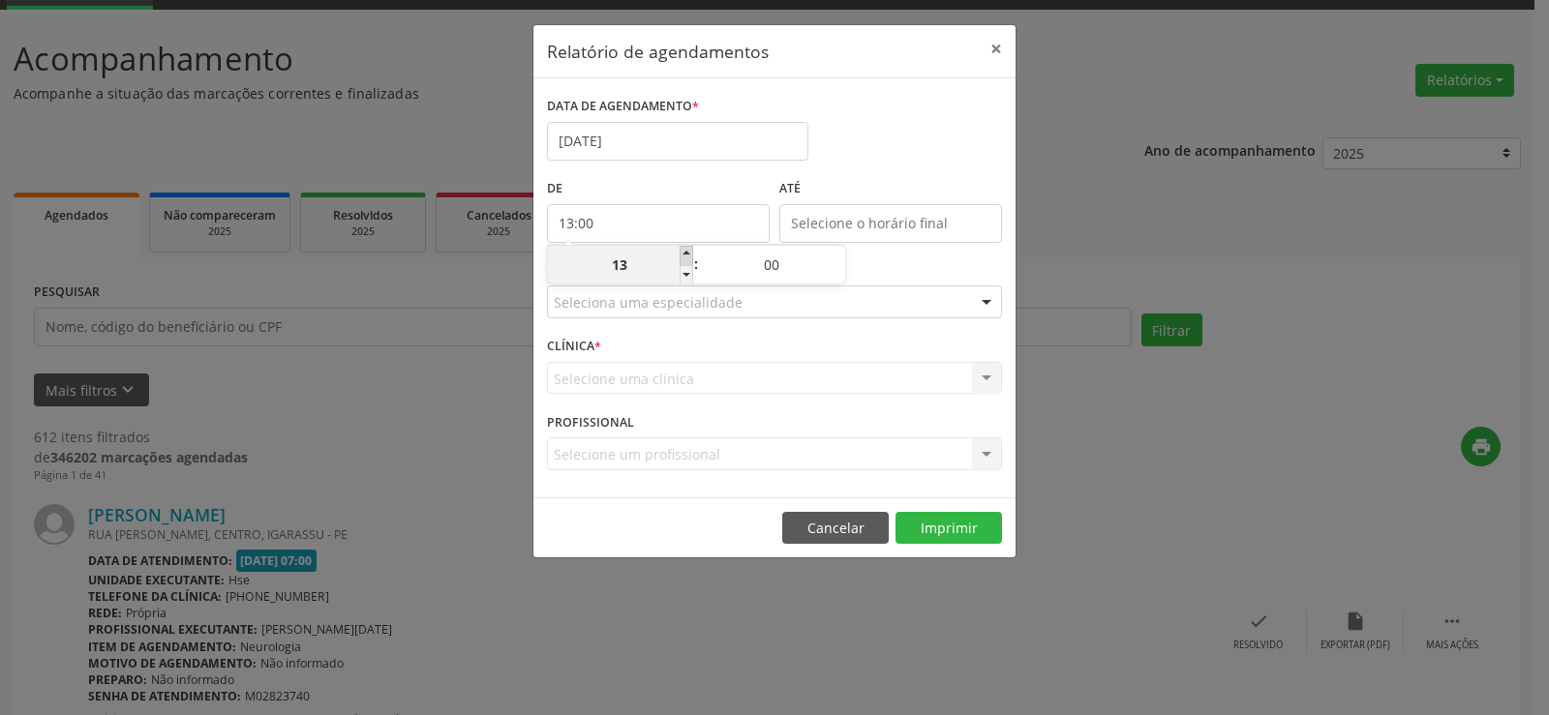
click at [690, 257] on span at bounding box center [687, 255] width 14 height 19
type input "14:00"
type input "14"
click at [690, 257] on span at bounding box center [687, 255] width 14 height 19
type input "15:00"
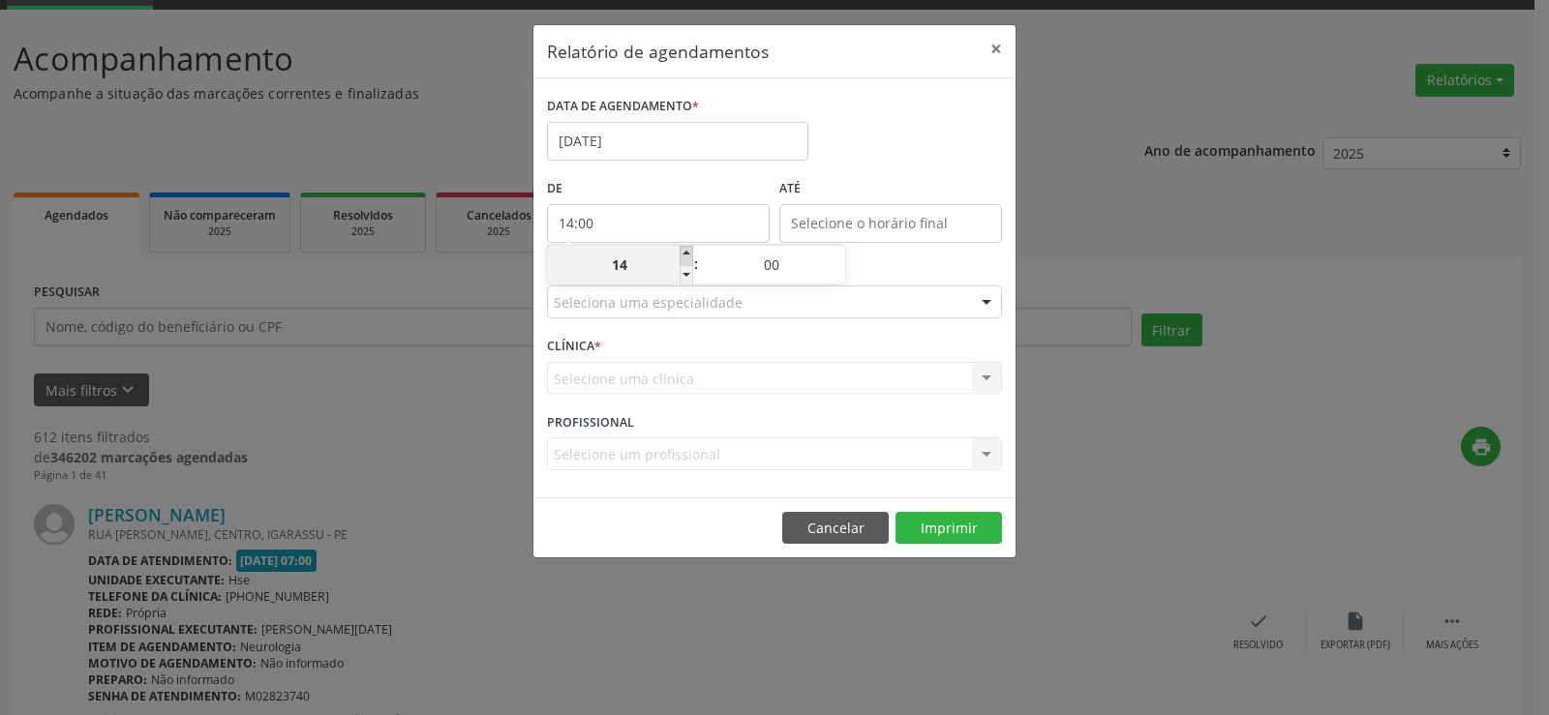
type input "15"
click at [690, 260] on span at bounding box center [687, 255] width 14 height 19
type input "16:00"
type input "16"
click at [688, 278] on span at bounding box center [687, 274] width 14 height 19
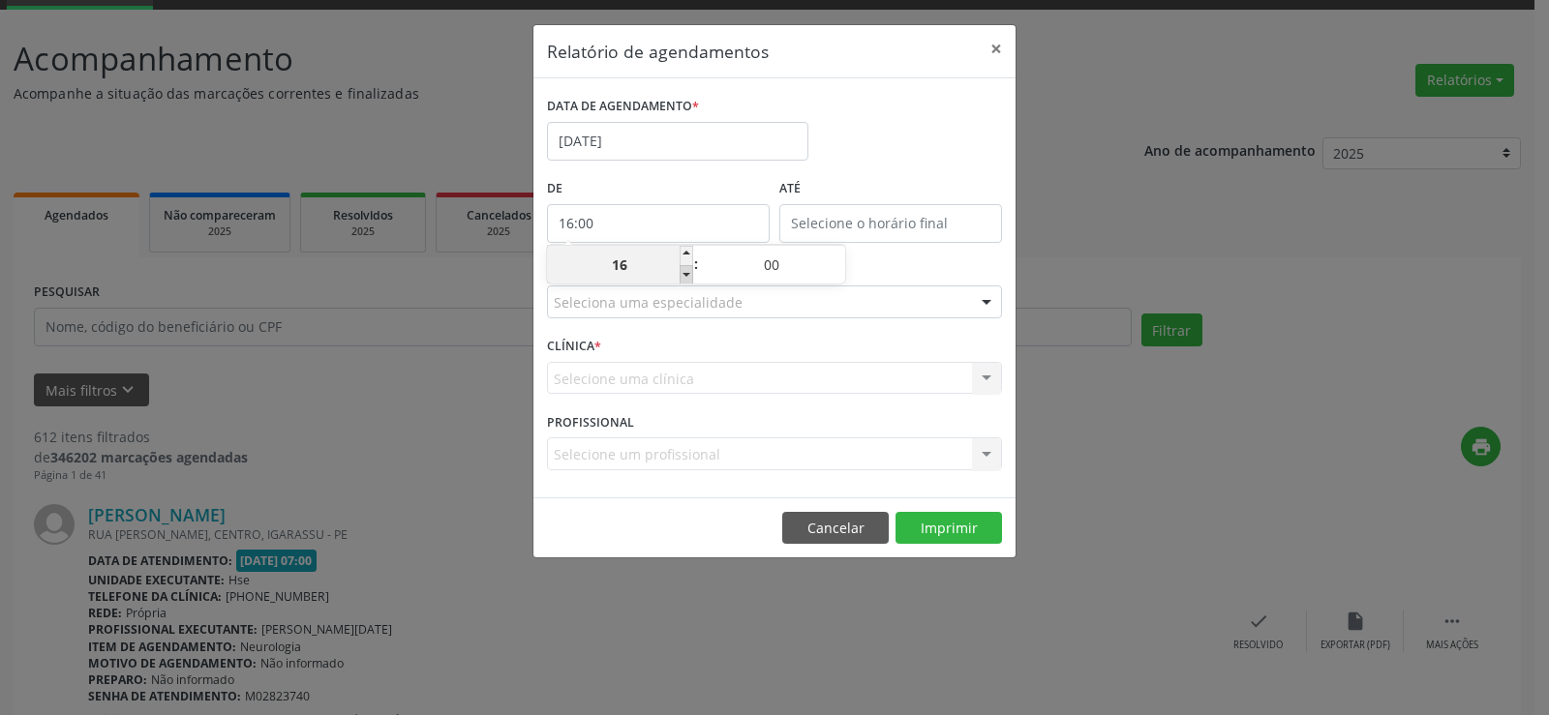
type input "15:00"
type input "15"
click at [913, 178] on label "ATÉ" at bounding box center [890, 189] width 223 height 30
click at [918, 201] on label "ATÉ" at bounding box center [890, 189] width 223 height 30
click at [919, 211] on input "text" at bounding box center [890, 223] width 223 height 39
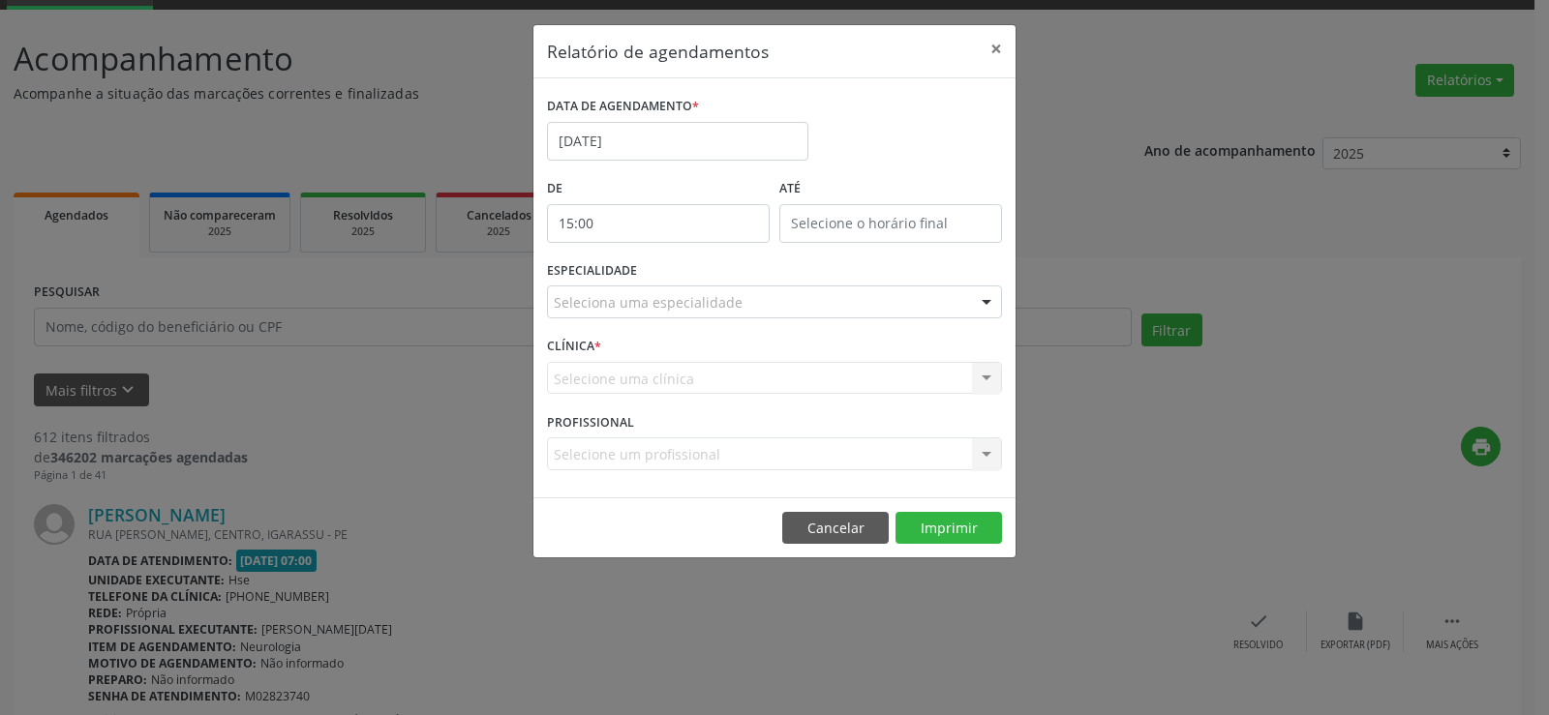
type input "15:00"
type input "15"
click at [923, 253] on span at bounding box center [919, 255] width 14 height 19
type input "16:00"
type input "16"
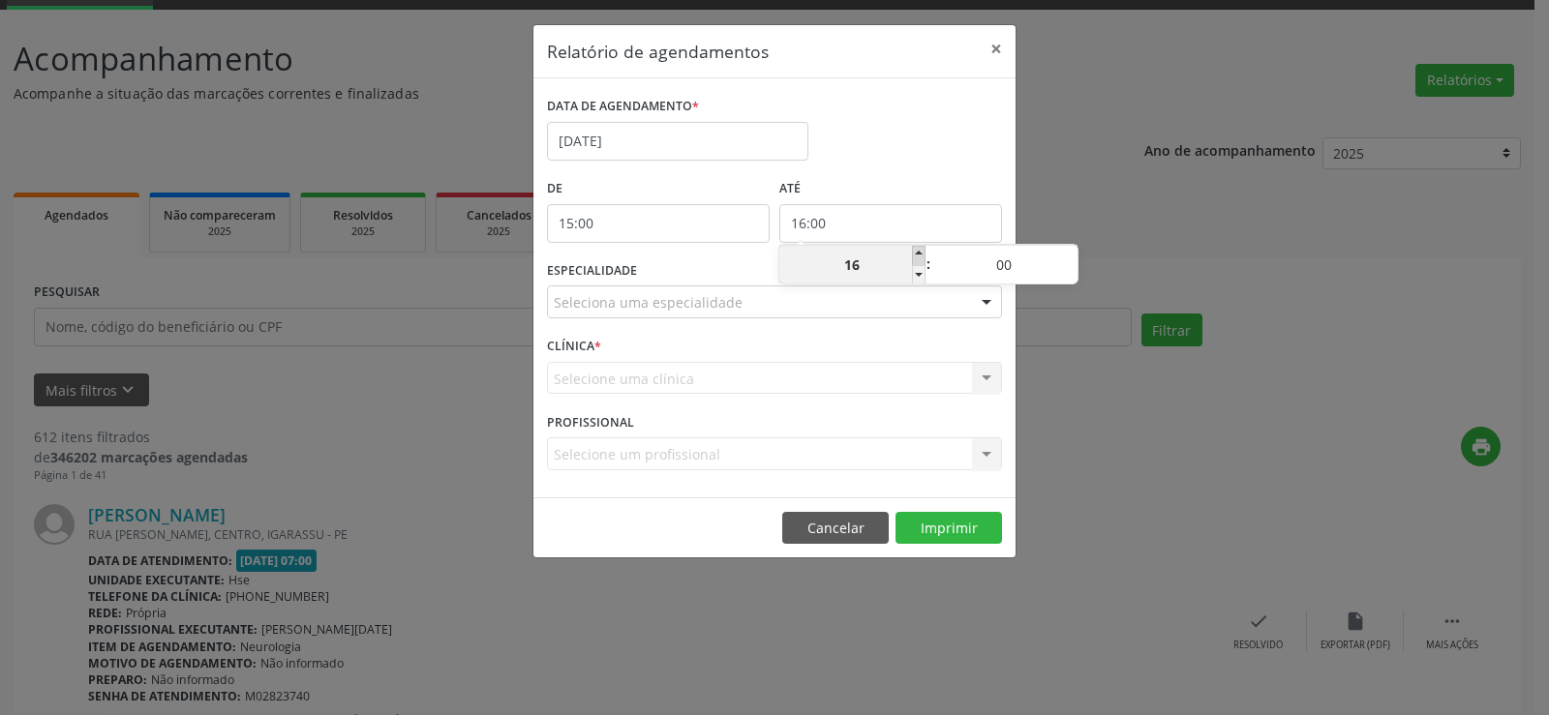
click at [923, 253] on span at bounding box center [919, 255] width 14 height 19
type input "17:00"
type input "17"
click at [923, 253] on span at bounding box center [919, 255] width 14 height 19
type input "18:00"
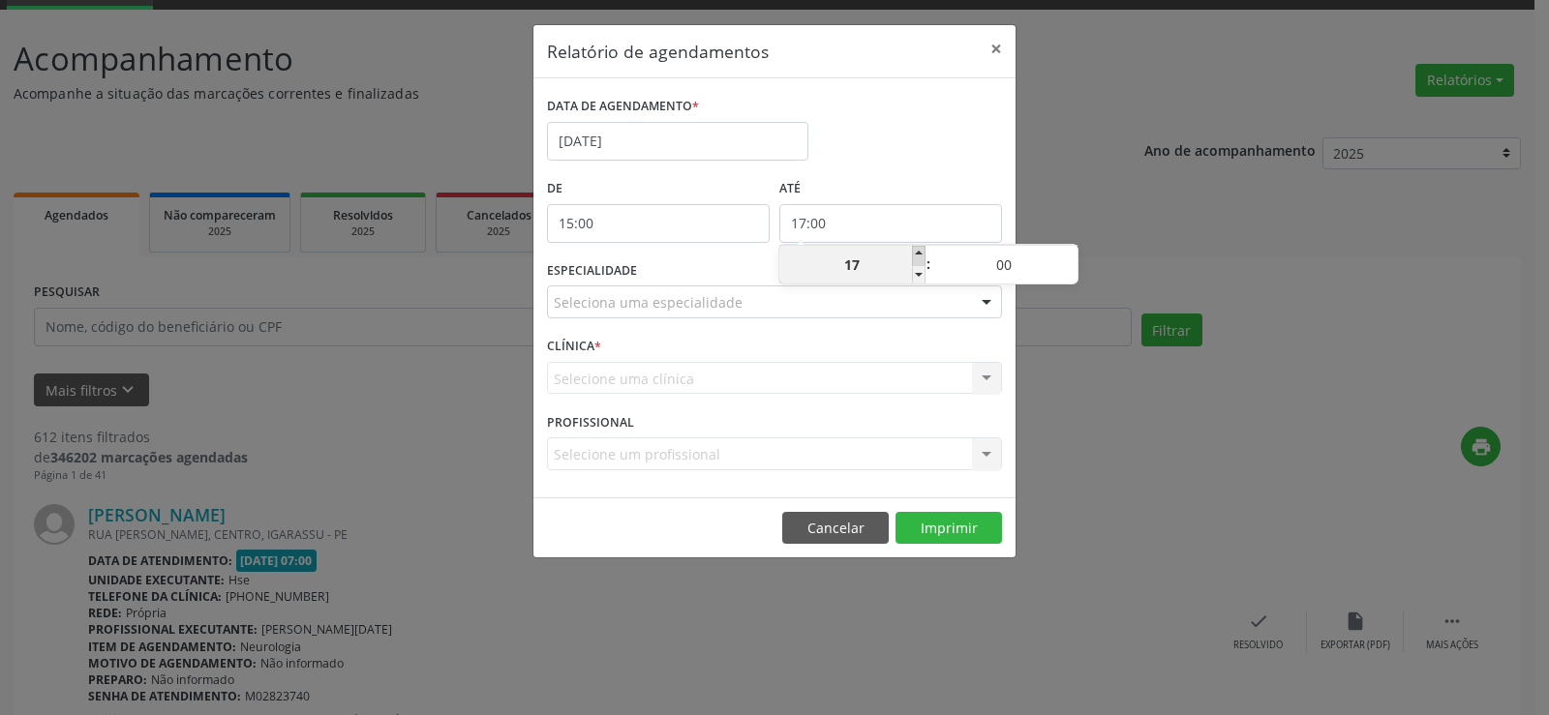
type input "18"
click at [923, 253] on span at bounding box center [919, 255] width 14 height 19
type input "19:00"
type input "19"
click at [929, 152] on div "DATA DE AGENDAMENTO * [DATE]" at bounding box center [774, 133] width 465 height 82
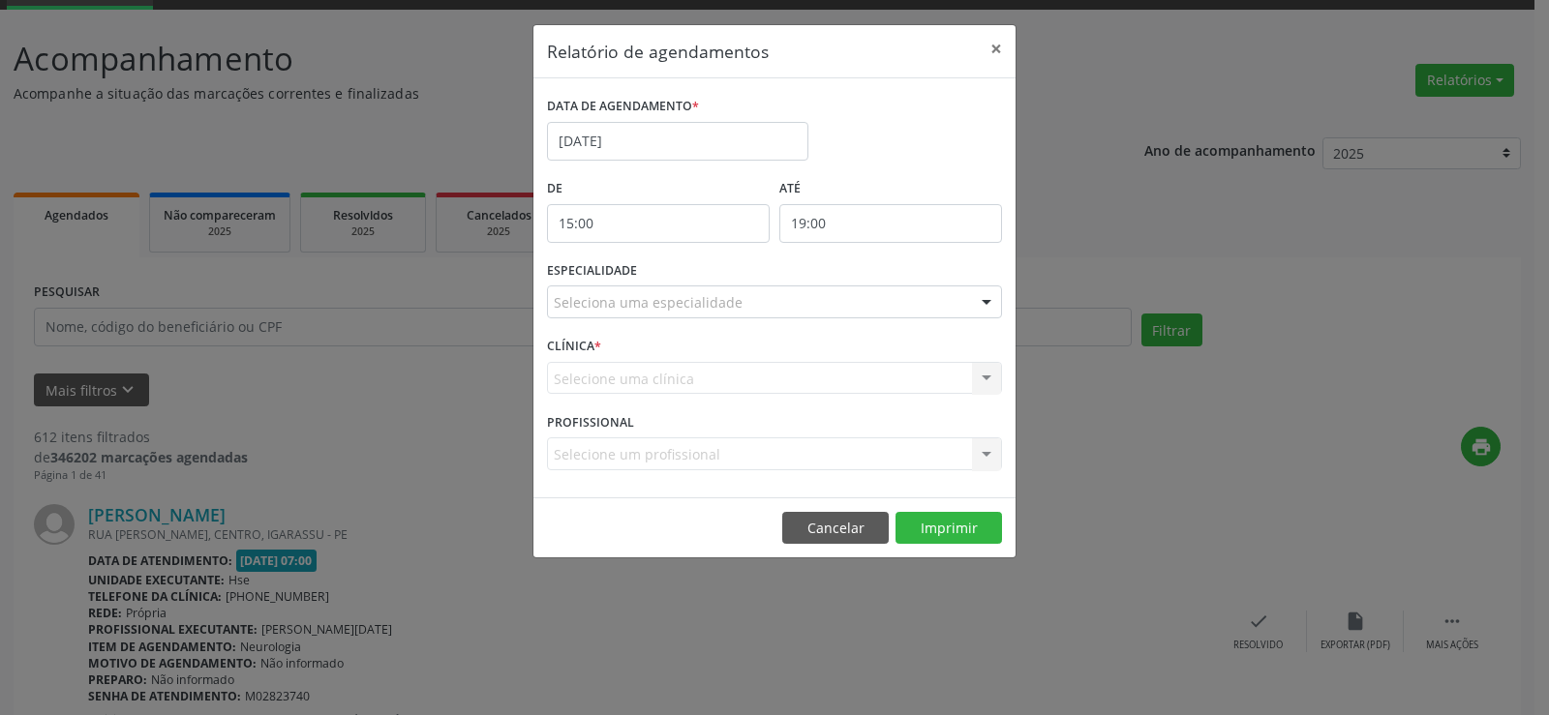
click at [873, 293] on div "Seleciona uma especialidade" at bounding box center [774, 302] width 455 height 33
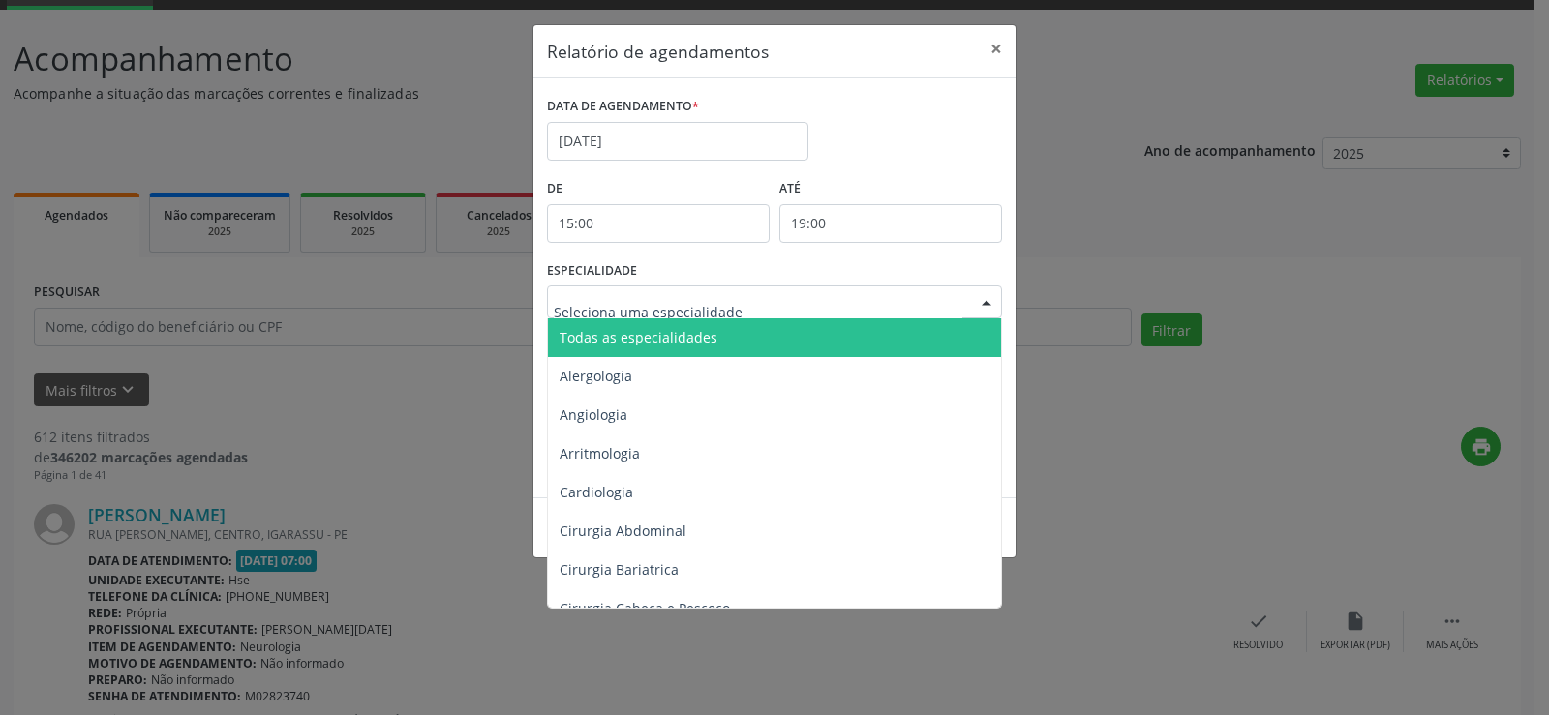
click at [822, 330] on span "Todas as especialidades" at bounding box center [776, 337] width 456 height 39
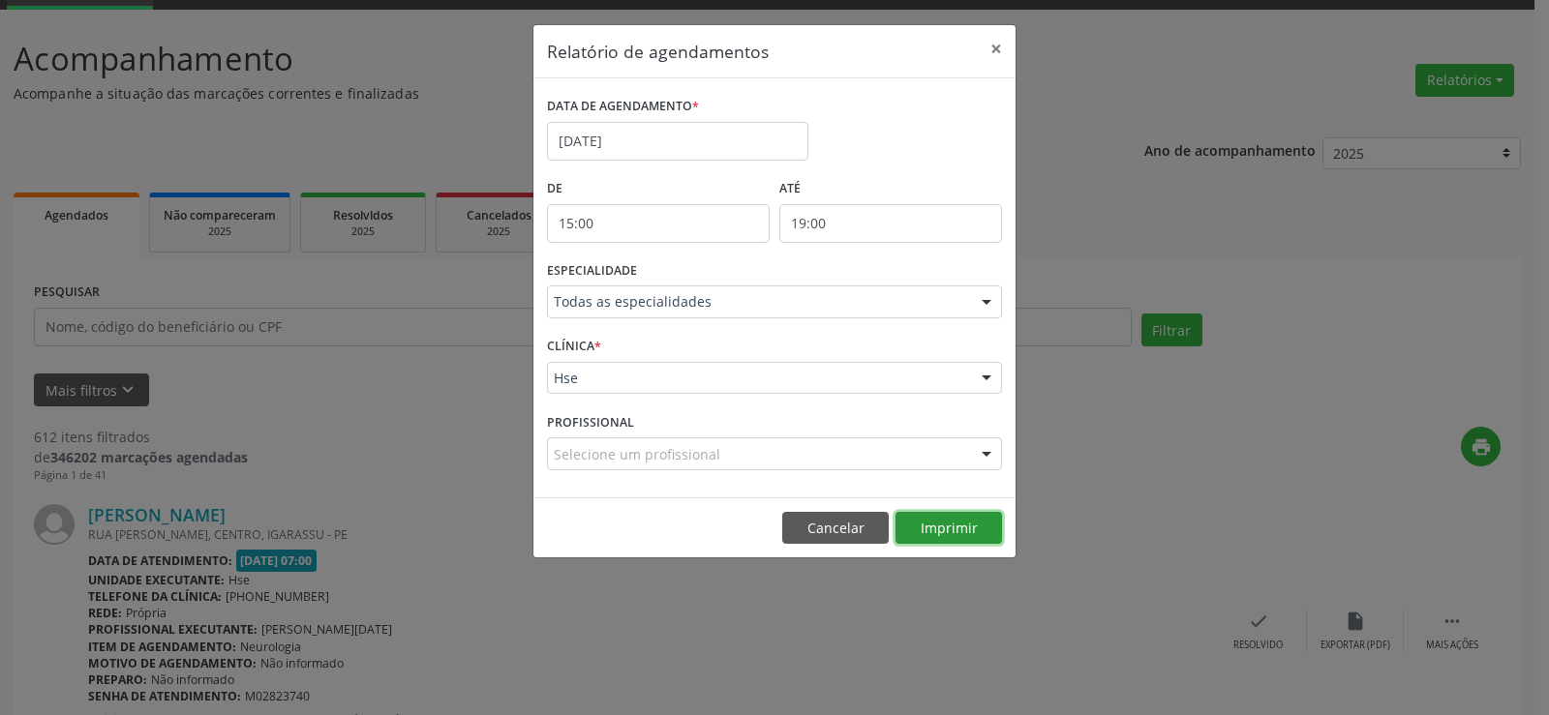
click at [950, 529] on button "Imprimir" at bounding box center [948, 528] width 106 height 33
click at [998, 46] on button "×" at bounding box center [996, 48] width 39 height 47
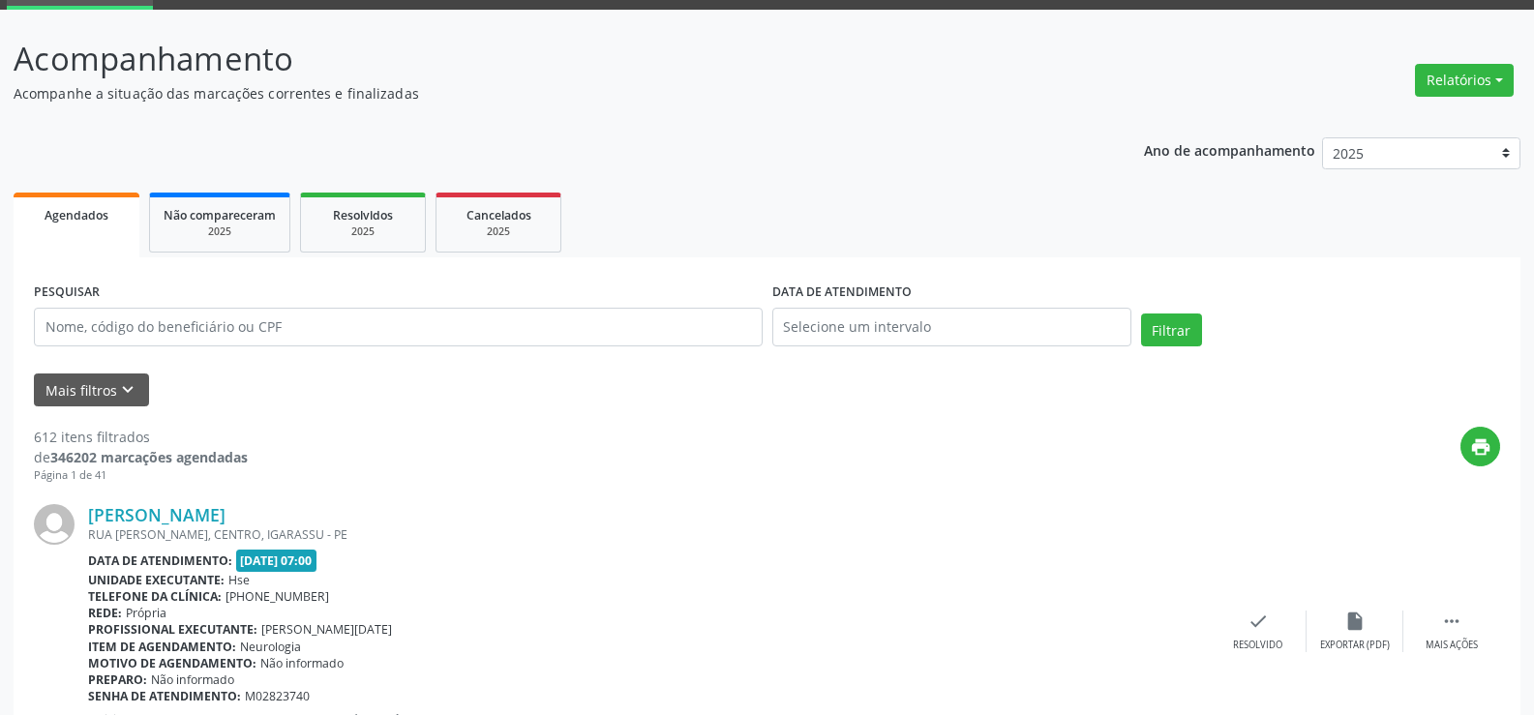
click at [249, 363] on form "PESQUISAR DATA DE ATENDIMENTO Filtrar UNIDADE EXECUTANTE Selecione uma unidade …" at bounding box center [767, 342] width 1466 height 129
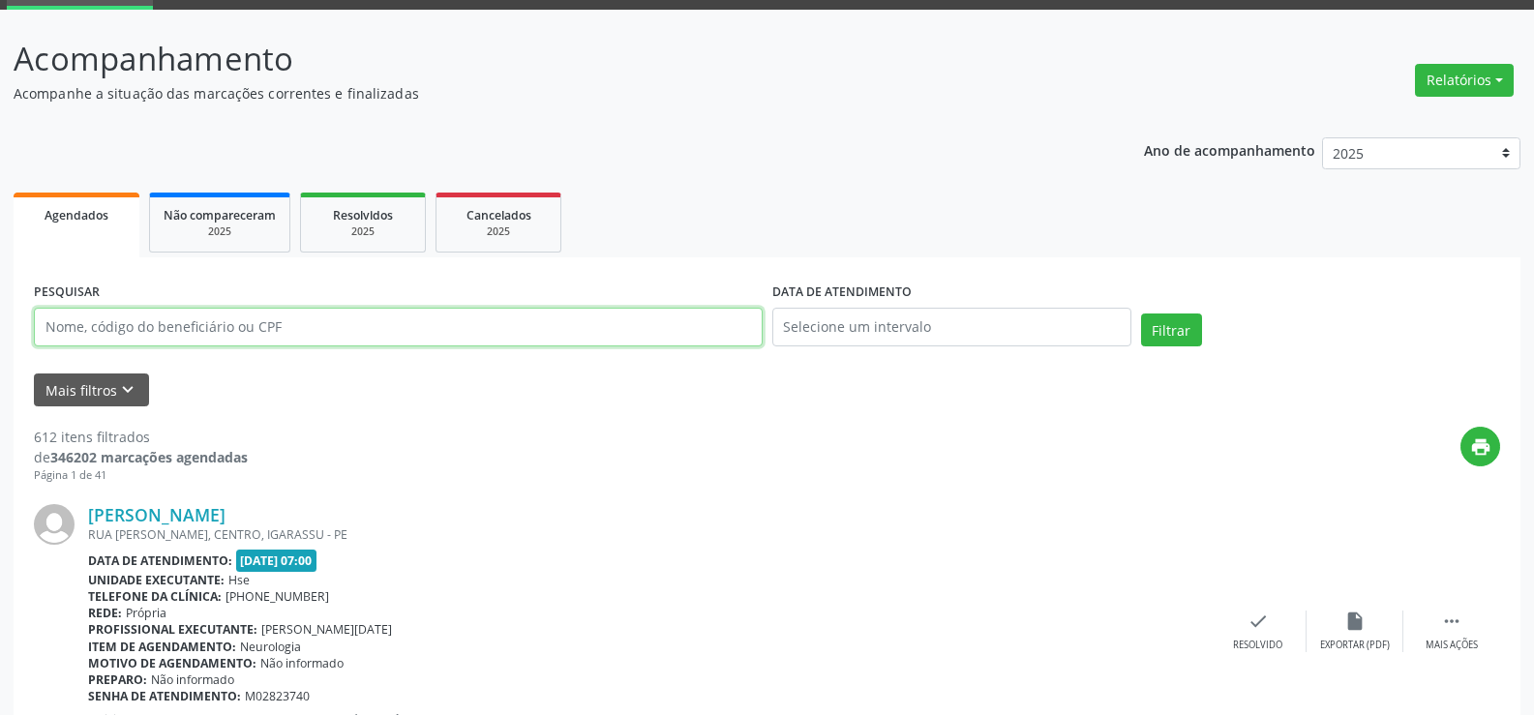
click at [253, 330] on input "text" at bounding box center [398, 327] width 729 height 39
paste input "30668328487"
click at [1141, 314] on button "Filtrar" at bounding box center [1171, 330] width 61 height 33
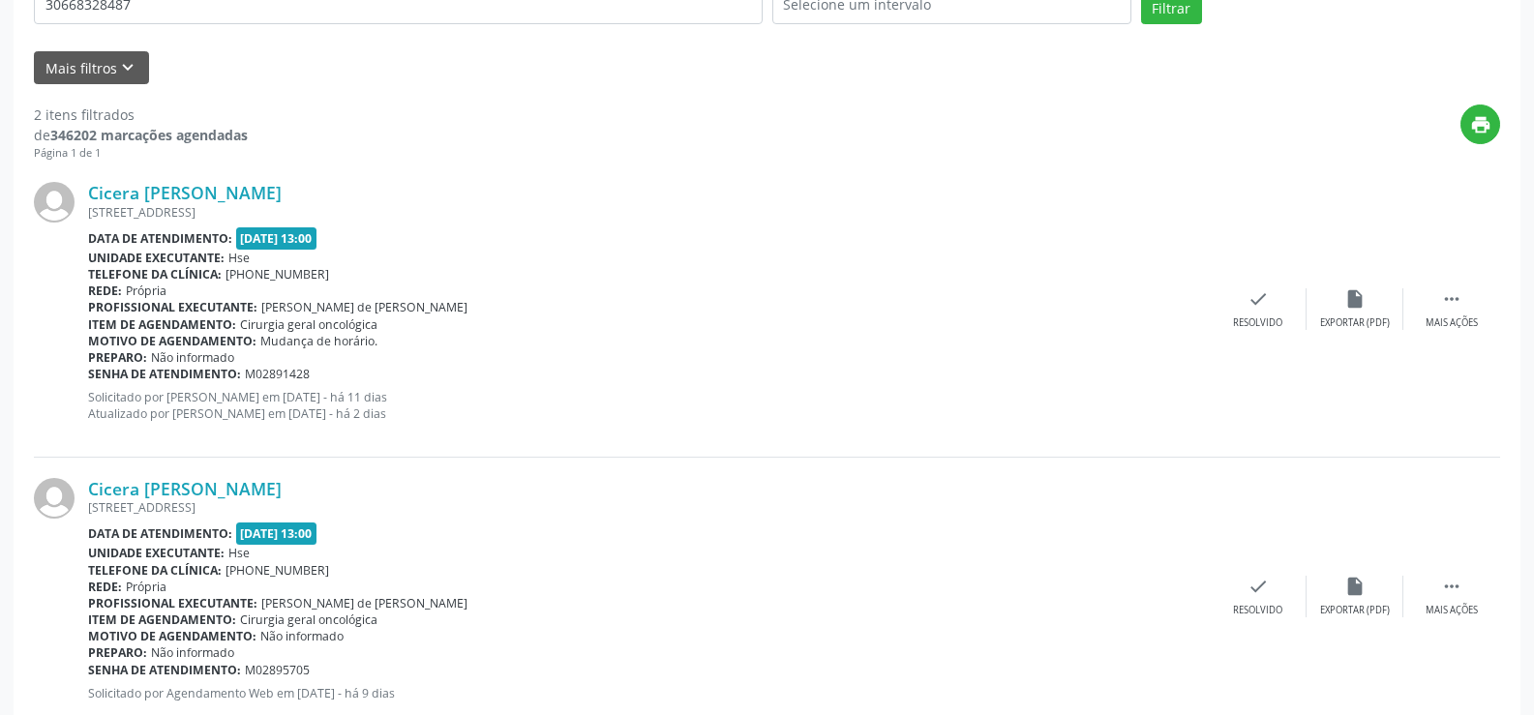
scroll to position [473, 0]
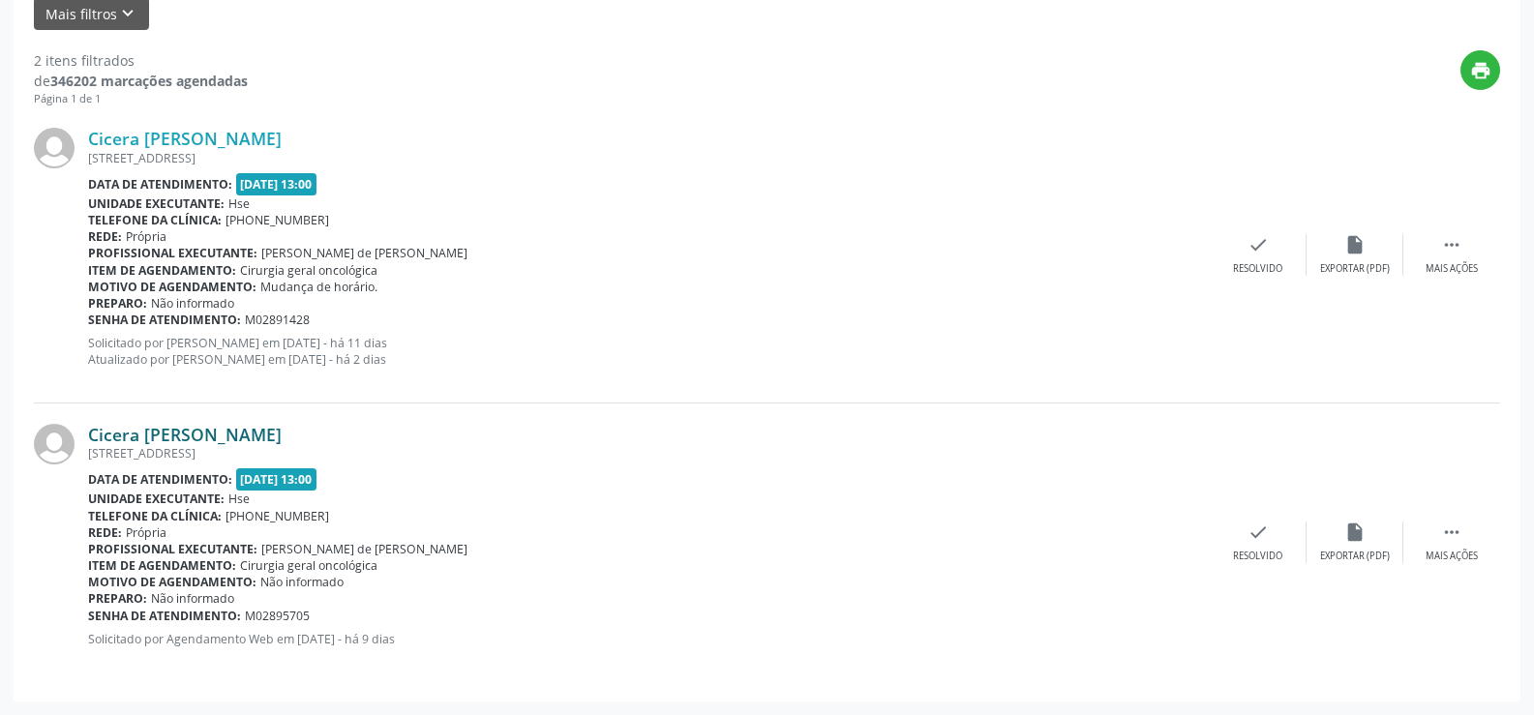
click at [177, 428] on link "Cicera [PERSON_NAME]" at bounding box center [185, 434] width 194 height 21
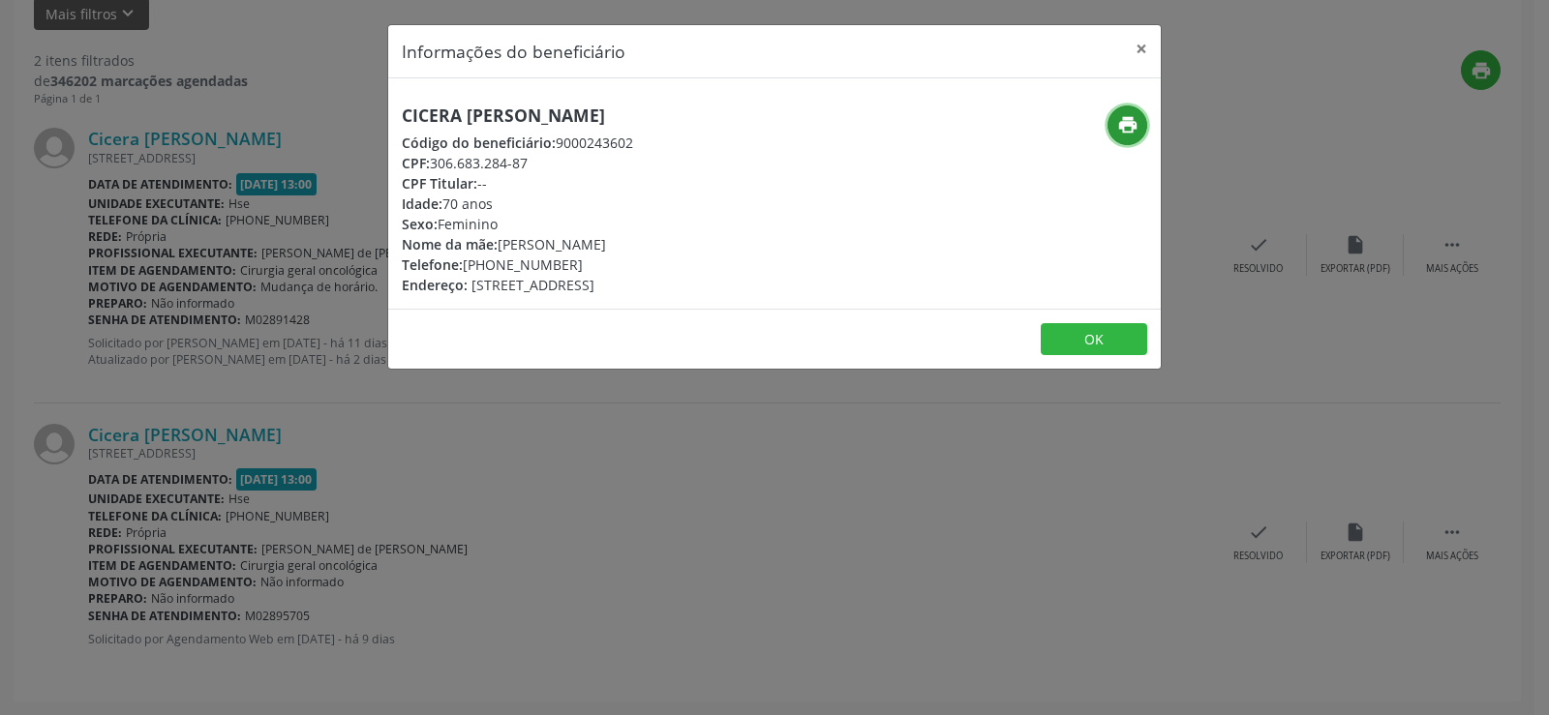
click at [1134, 116] on icon "print" at bounding box center [1127, 124] width 21 height 21
click at [1139, 60] on button "×" at bounding box center [1141, 48] width 39 height 47
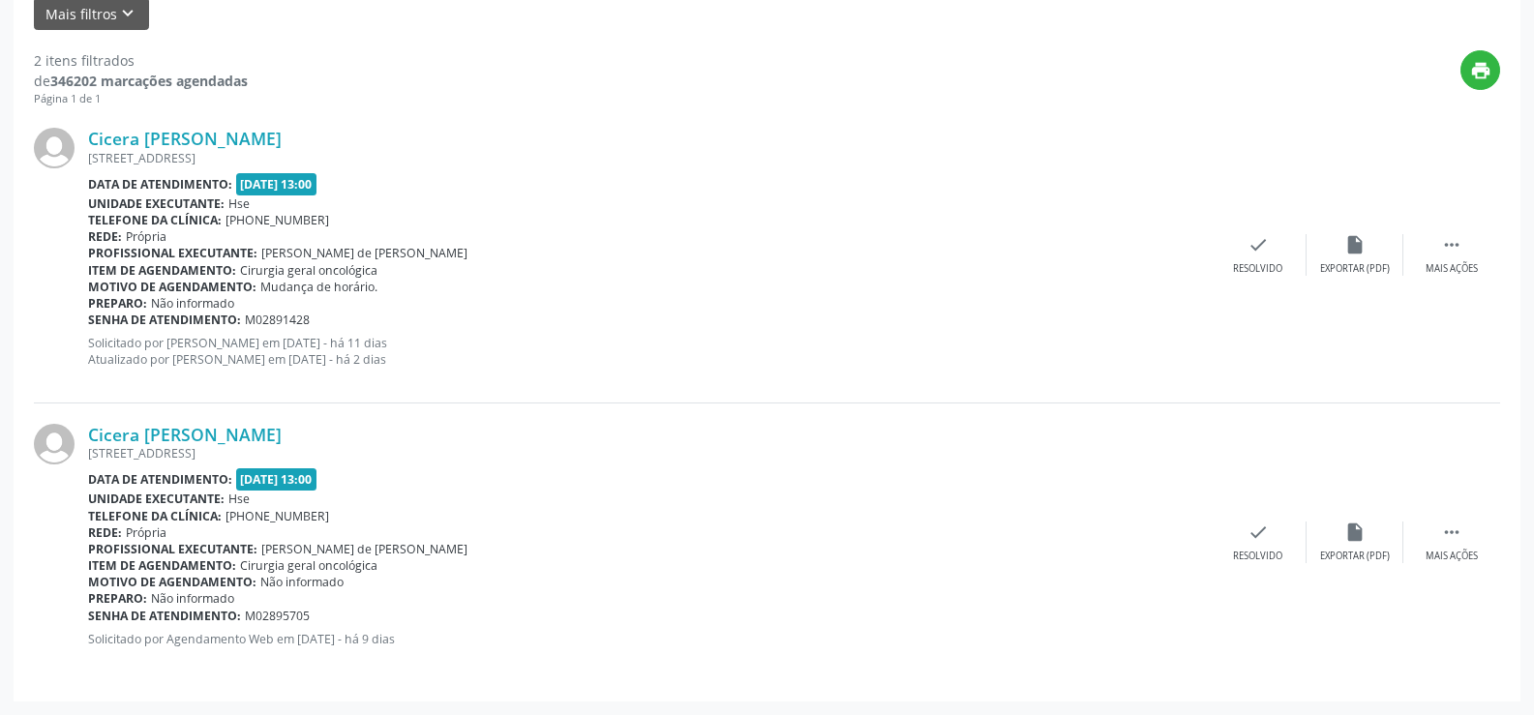
click at [212, 313] on b "Senha de atendimento:" at bounding box center [164, 320] width 153 height 16
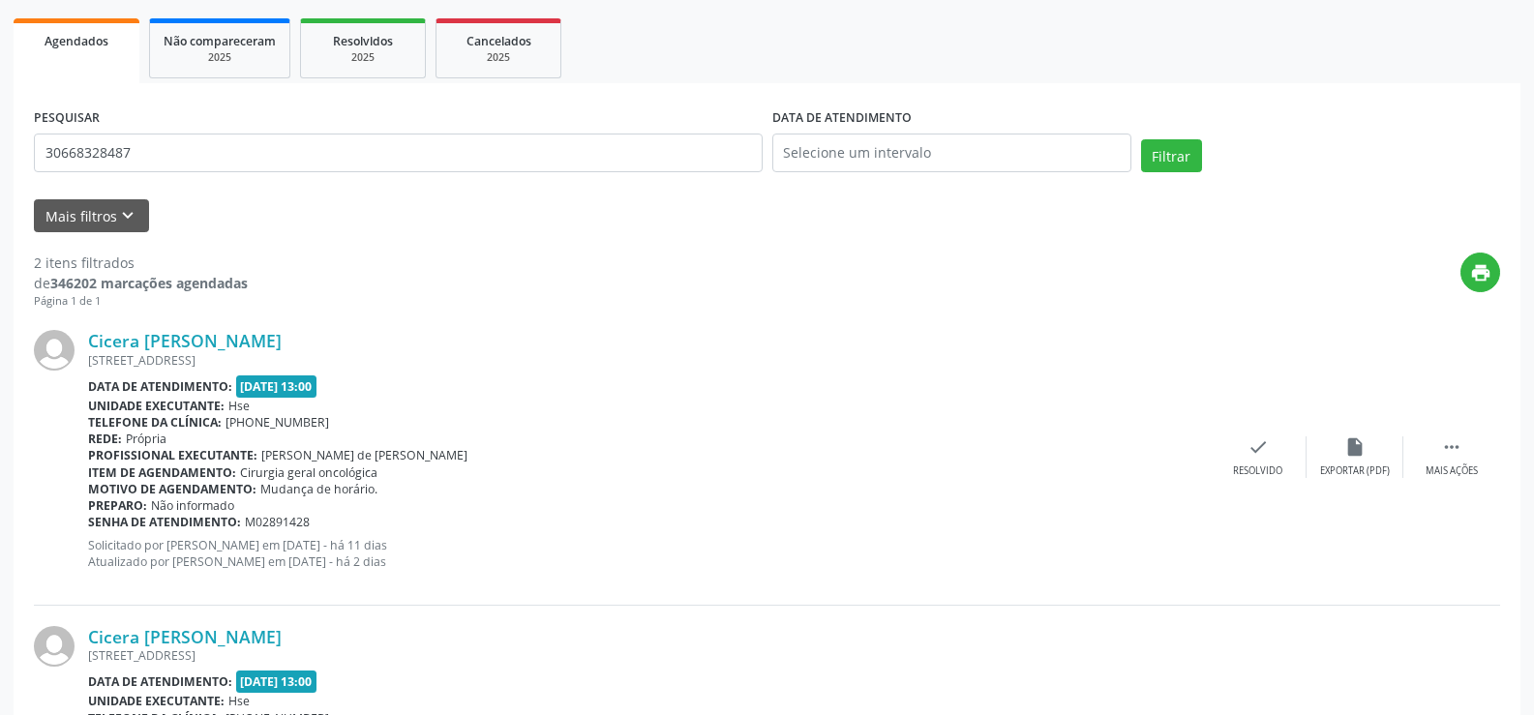
scroll to position [86, 0]
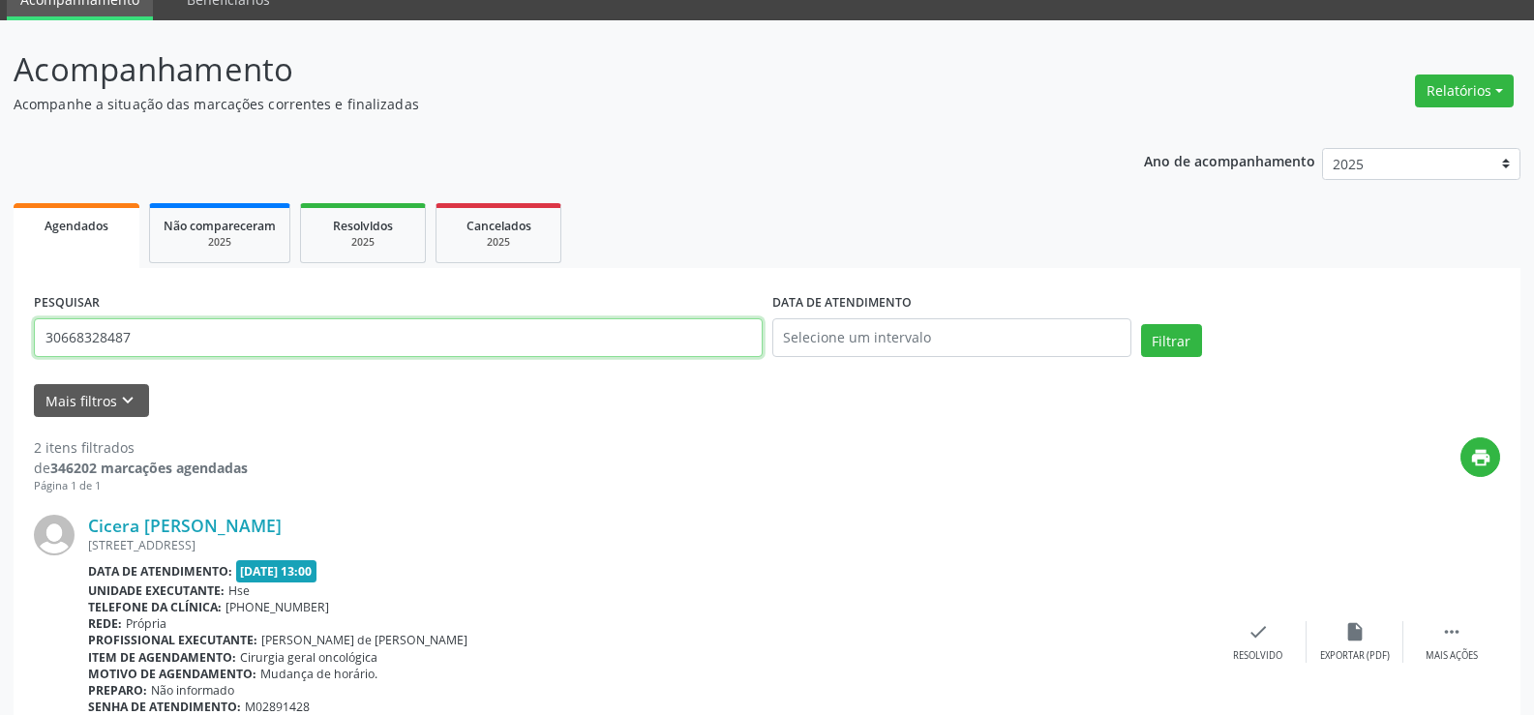
click at [171, 354] on input "30668328487" at bounding box center [398, 337] width 729 height 39
click at [1141, 324] on button "Filtrar" at bounding box center [1171, 340] width 61 height 33
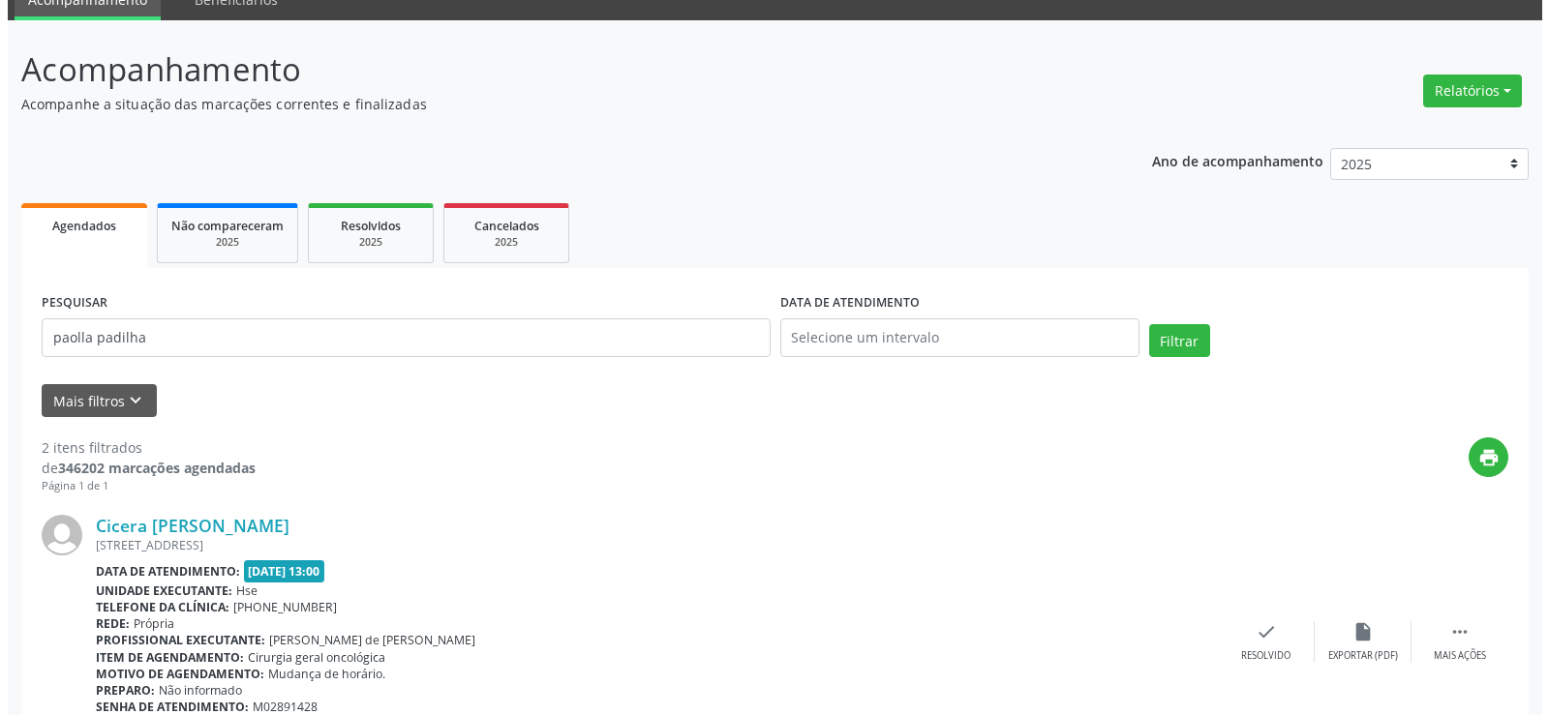
scroll to position [0, 0]
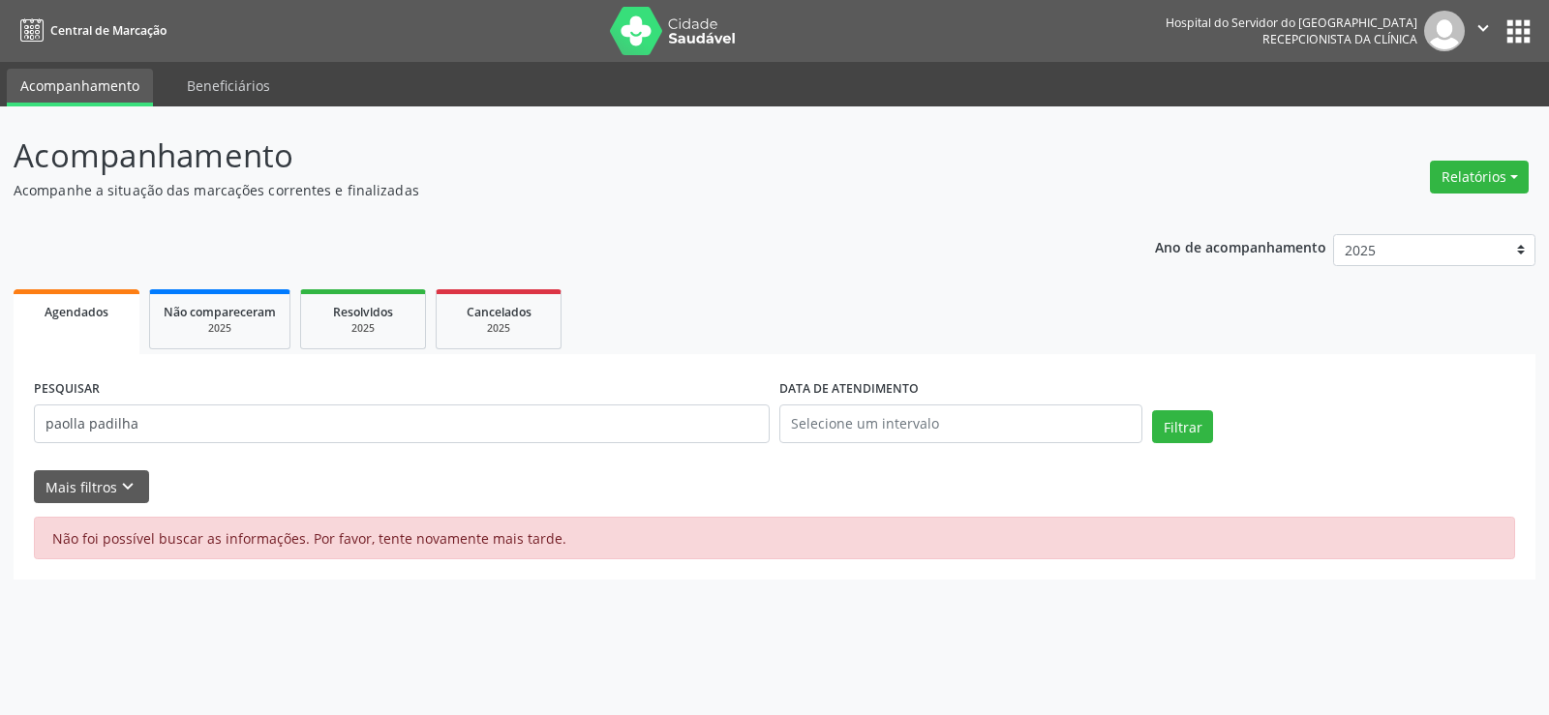
click at [240, 375] on div "PESQUISAR [PERSON_NAME]" at bounding box center [401, 416] width 745 height 82
click at [233, 426] on input "paolla padilha" at bounding box center [402, 424] width 736 height 39
paste input "[PERSON_NAME]"
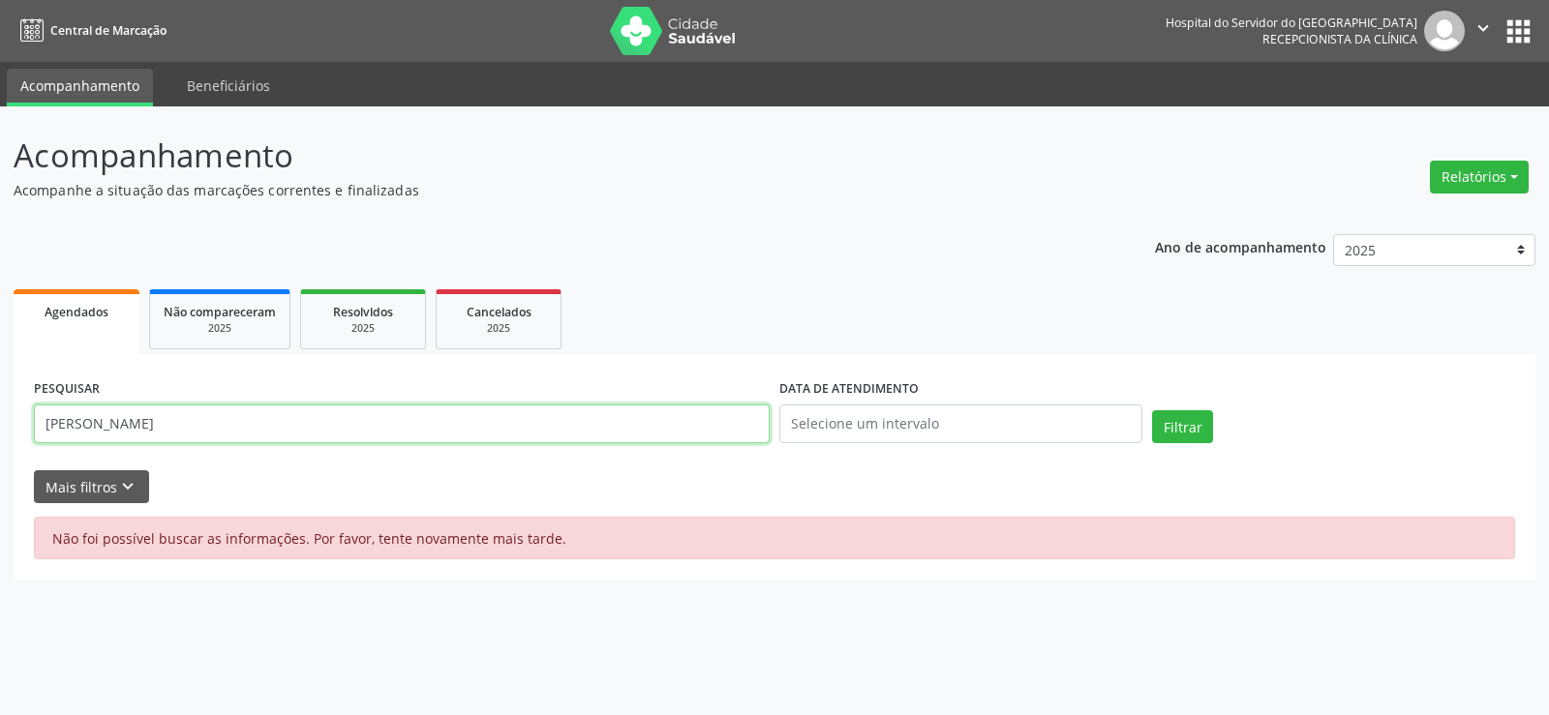
type input "[PERSON_NAME]"
click at [1152, 410] on button "Filtrar" at bounding box center [1182, 426] width 61 height 33
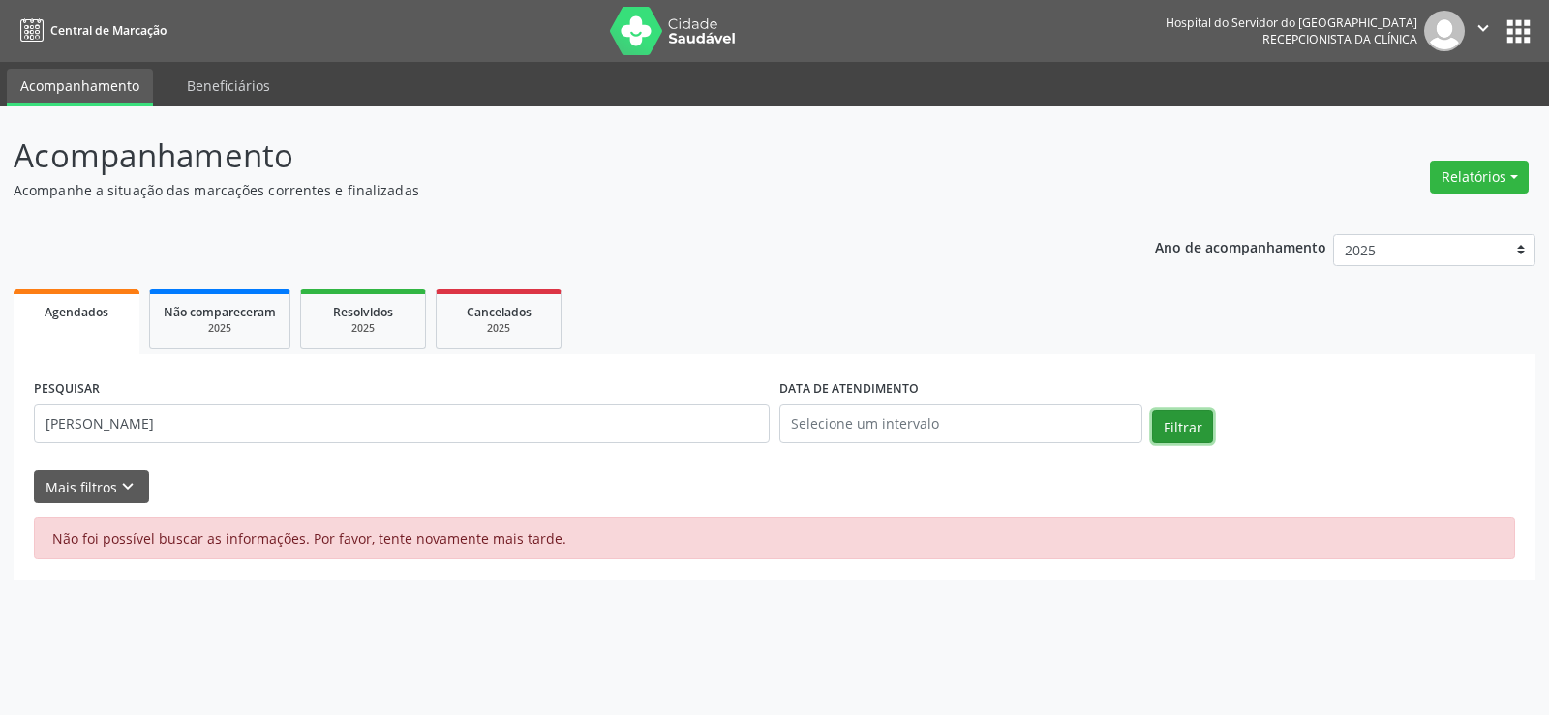
click at [1194, 423] on button "Filtrar" at bounding box center [1182, 426] width 61 height 33
click at [463, 545] on div "Não foi possível buscar as informações. Por favor, tente novamente mais tarde." at bounding box center [774, 538] width 1481 height 43
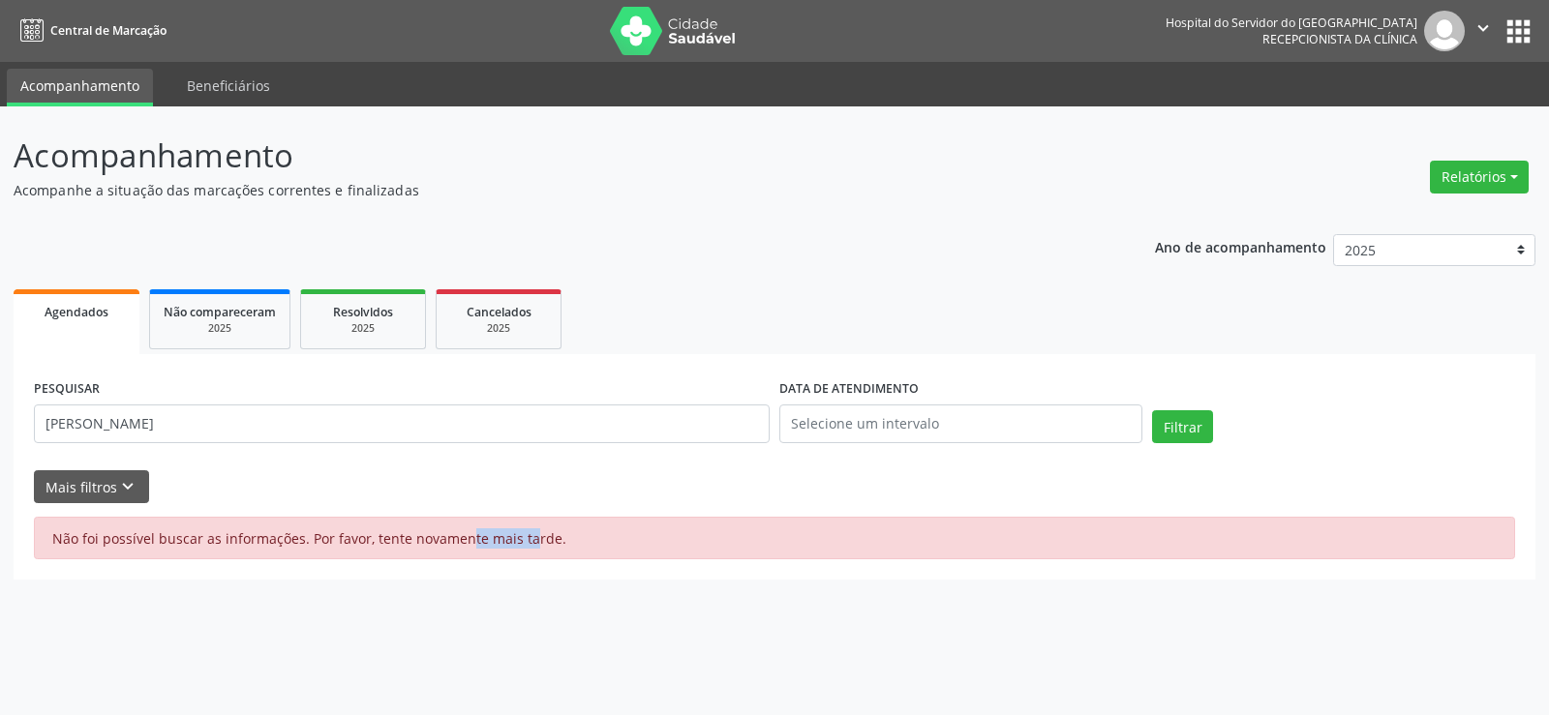
click at [463, 545] on div "Não foi possível buscar as informações. Por favor, tente novamente mais tarde." at bounding box center [774, 538] width 1481 height 43
